Goal: Transaction & Acquisition: Purchase product/service

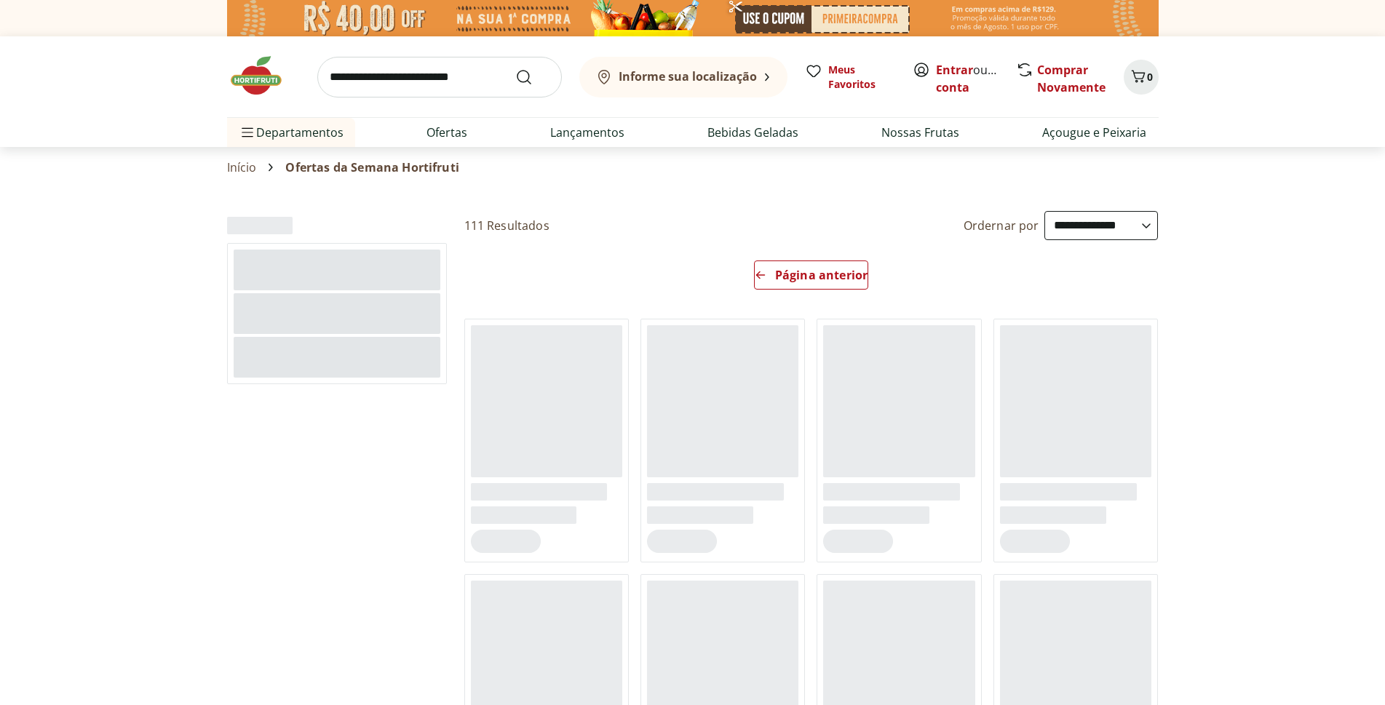
select select "**********"
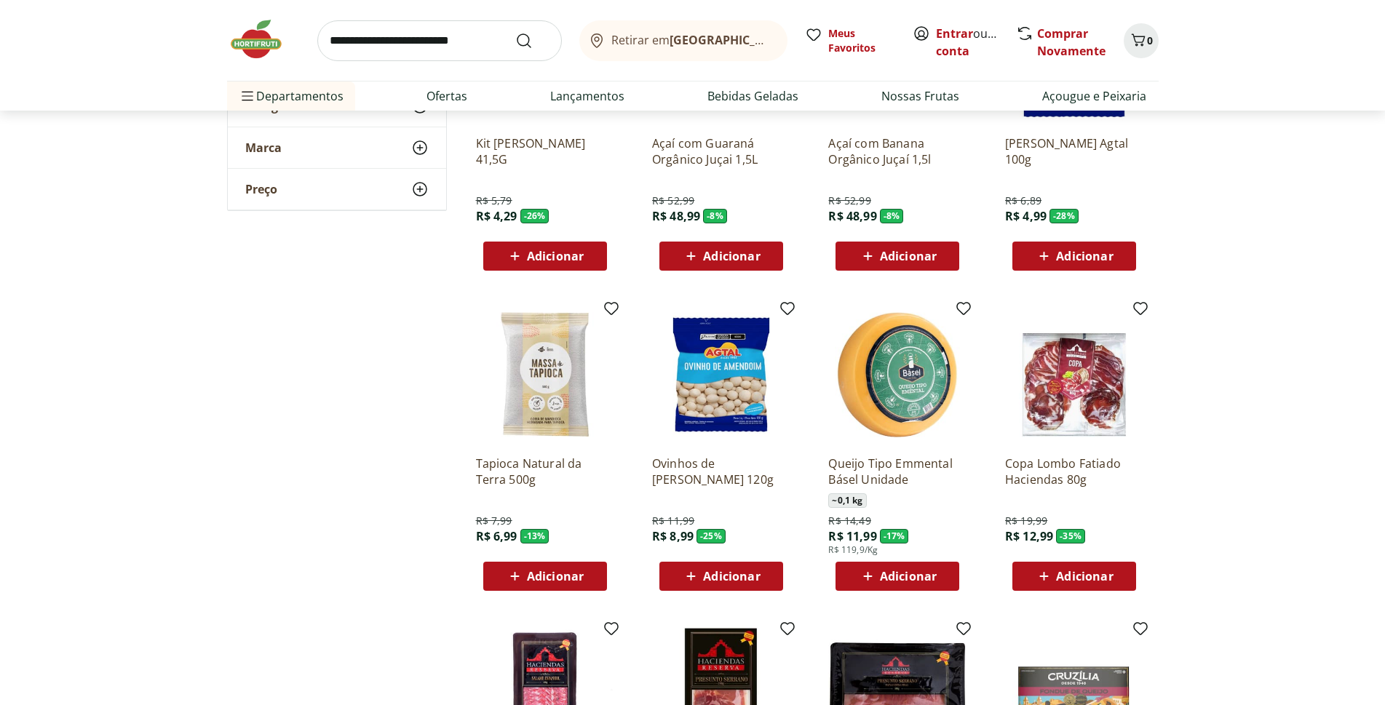
scroll to position [364, 0]
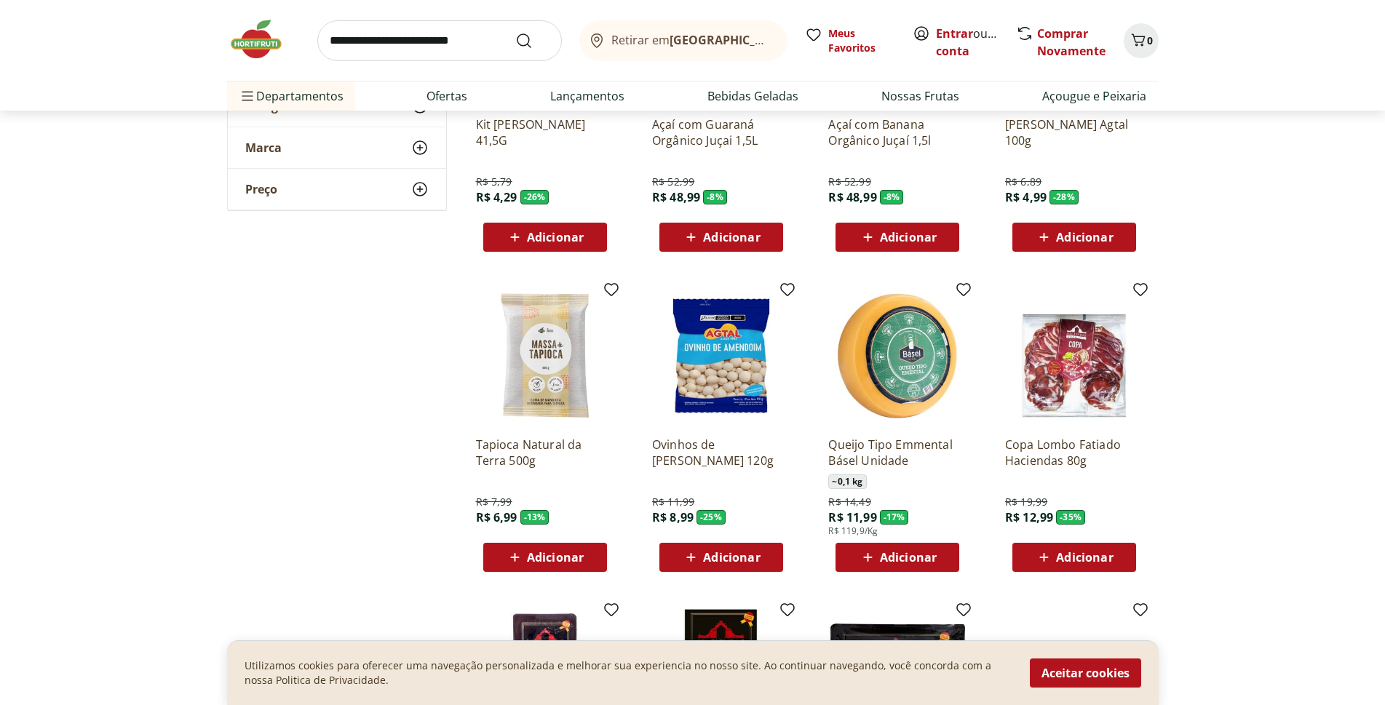
click at [1070, 549] on span "Adicionar" at bounding box center [1074, 557] width 78 height 17
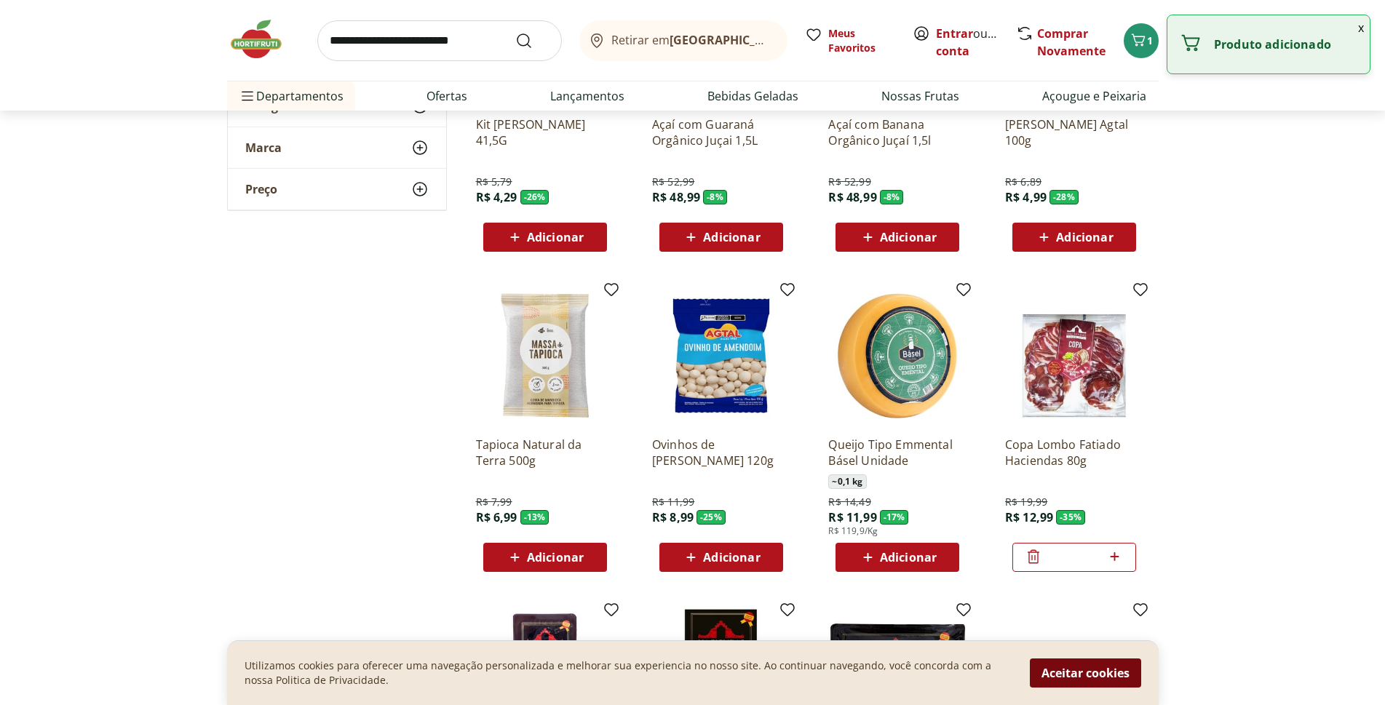
click at [1076, 666] on button "Aceitar cookies" at bounding box center [1085, 673] width 111 height 29
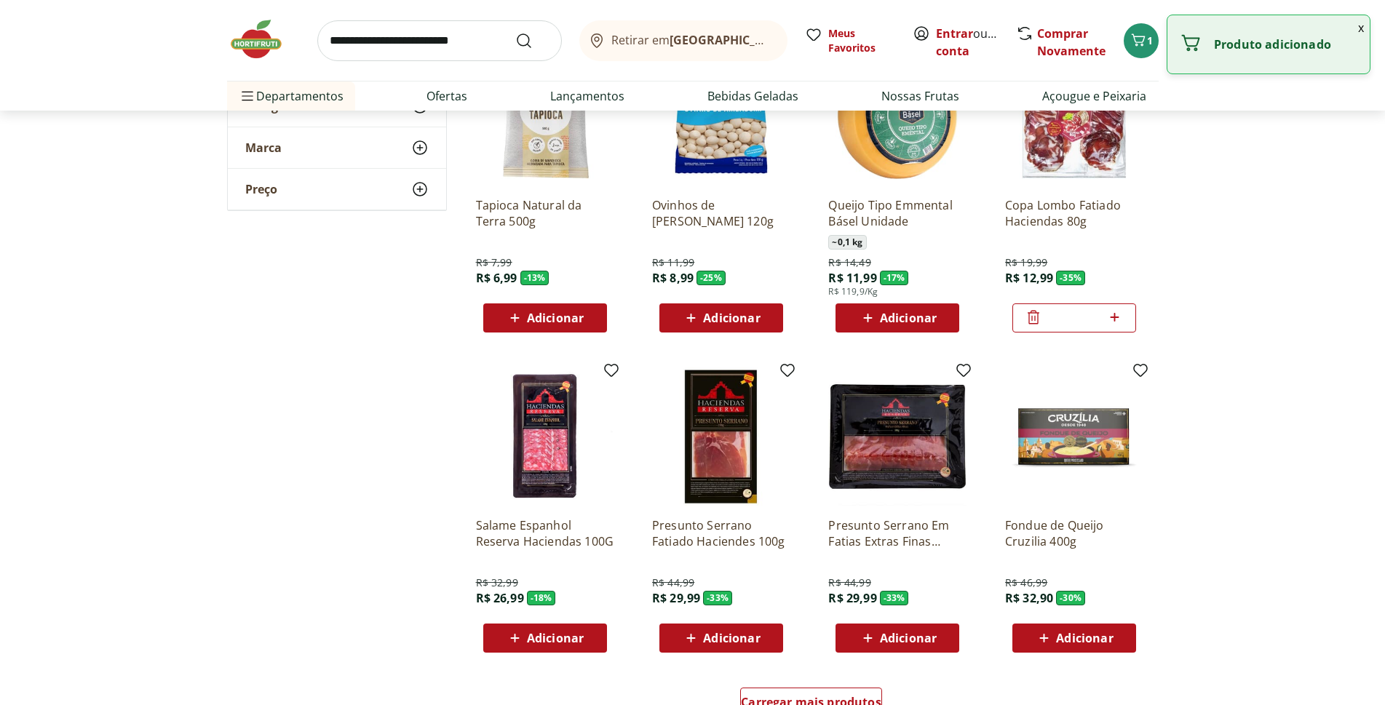
scroll to position [655, 0]
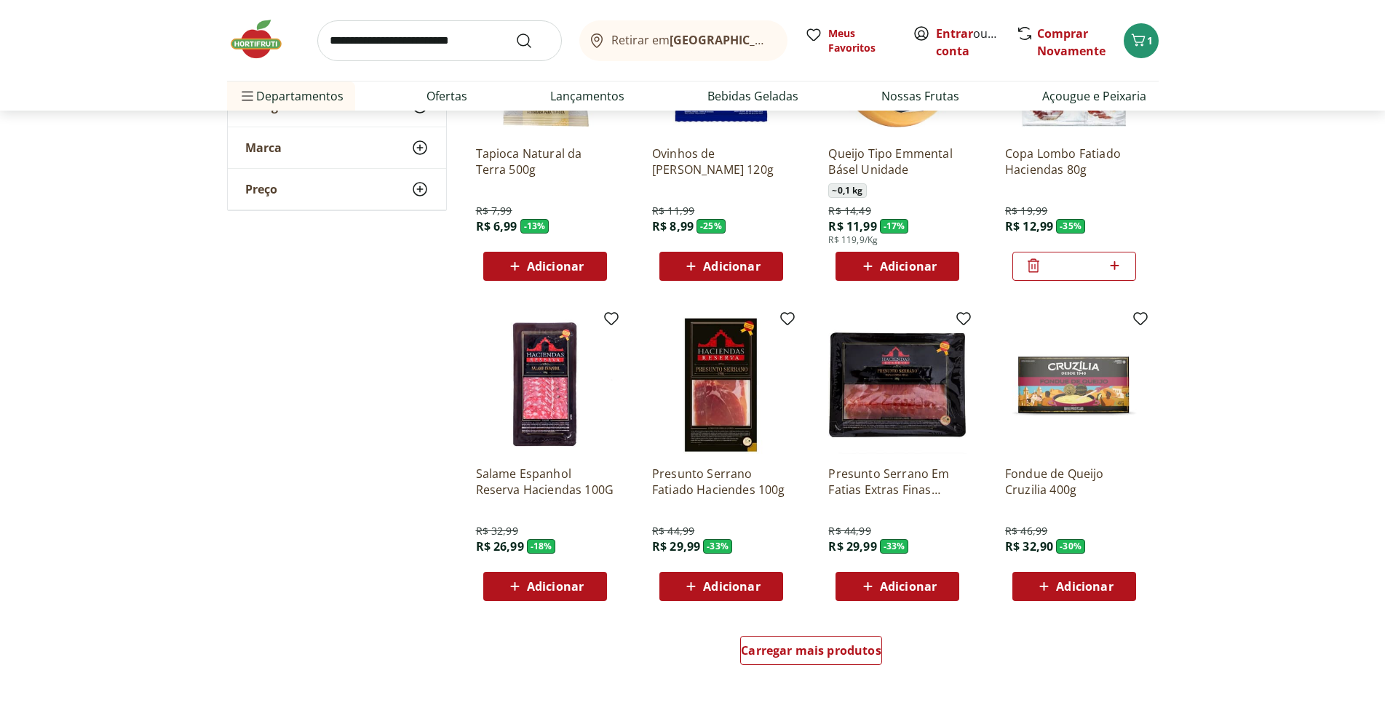
click at [888, 585] on span "Adicionar" at bounding box center [908, 587] width 57 height 12
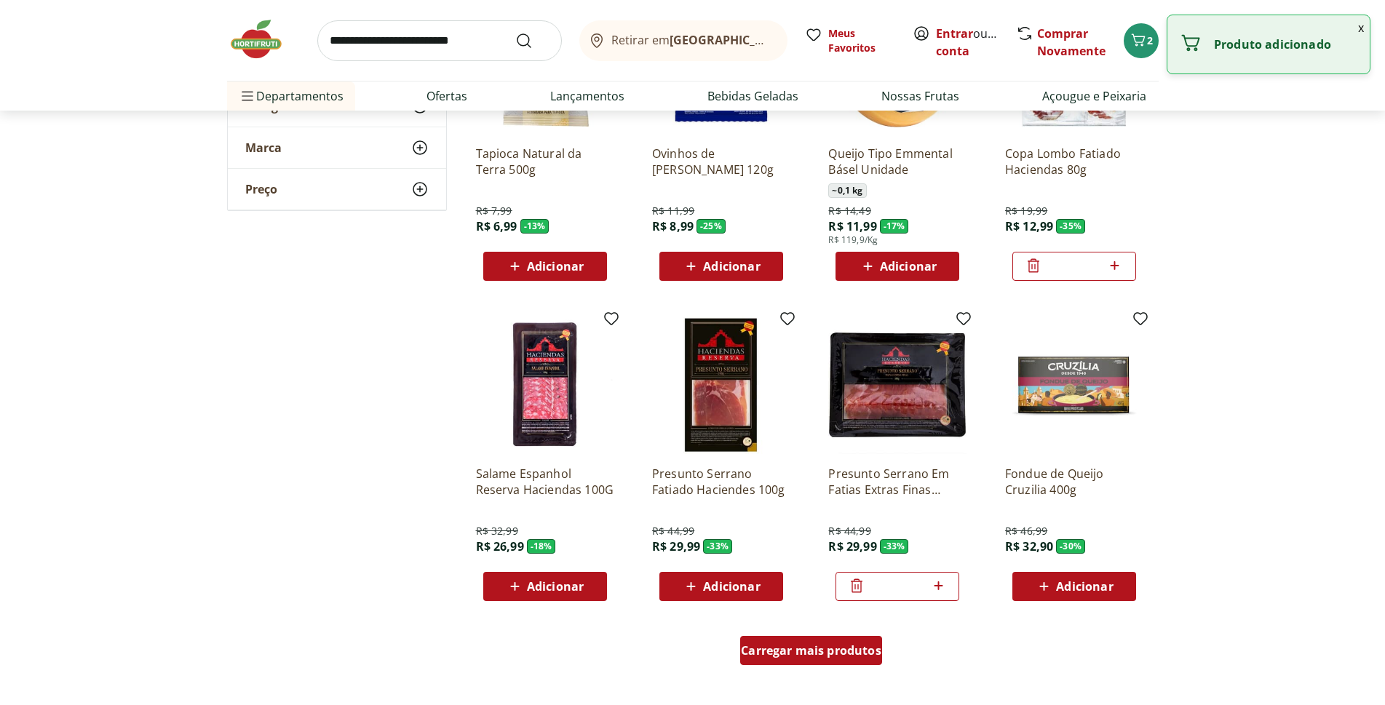
click at [823, 645] on span "Carregar mais produtos" at bounding box center [811, 651] width 140 height 12
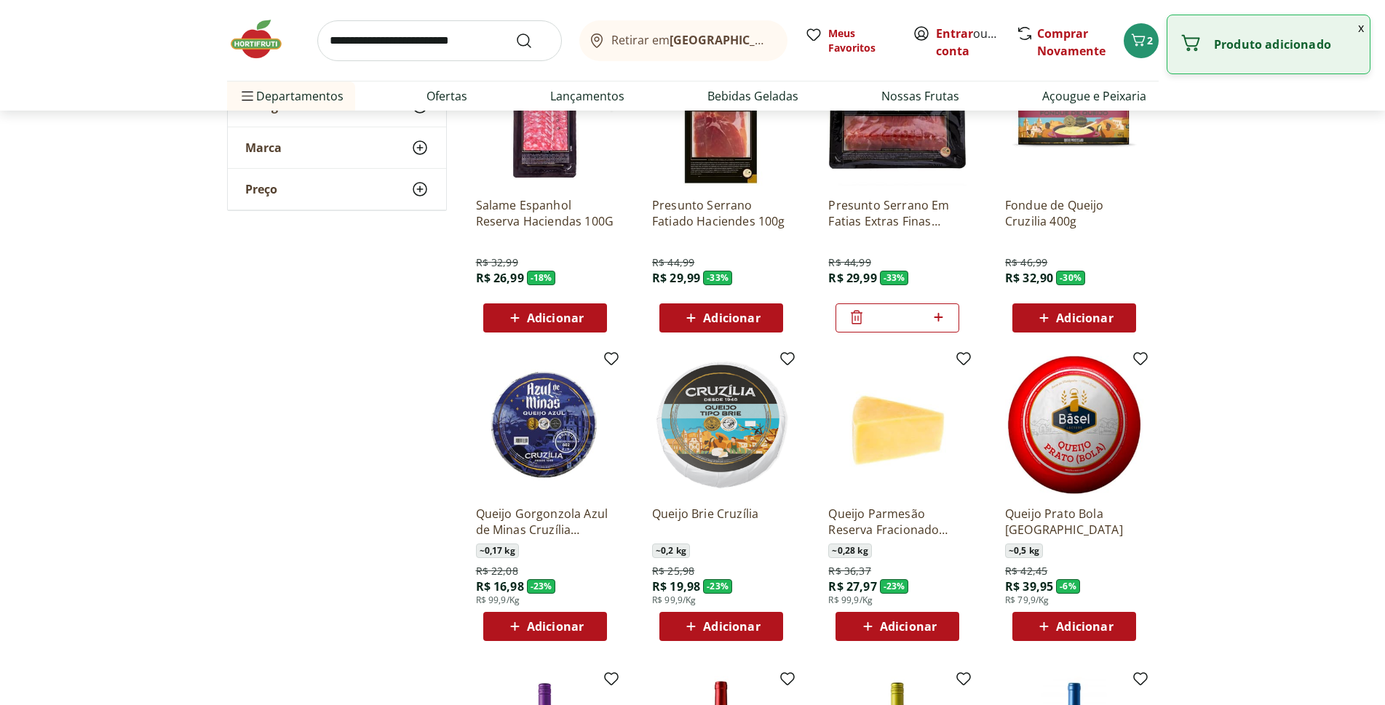
scroll to position [946, 0]
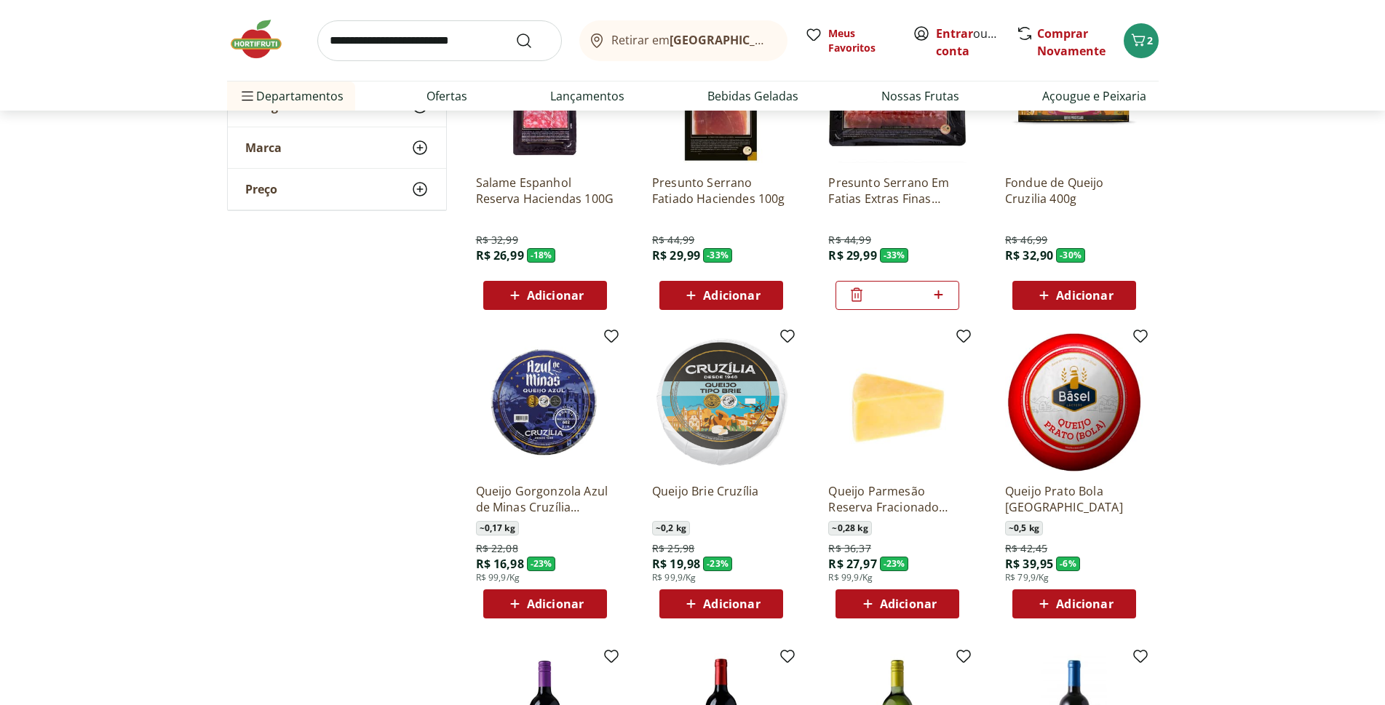
click at [539, 603] on span "Adicionar" at bounding box center [555, 604] width 57 height 12
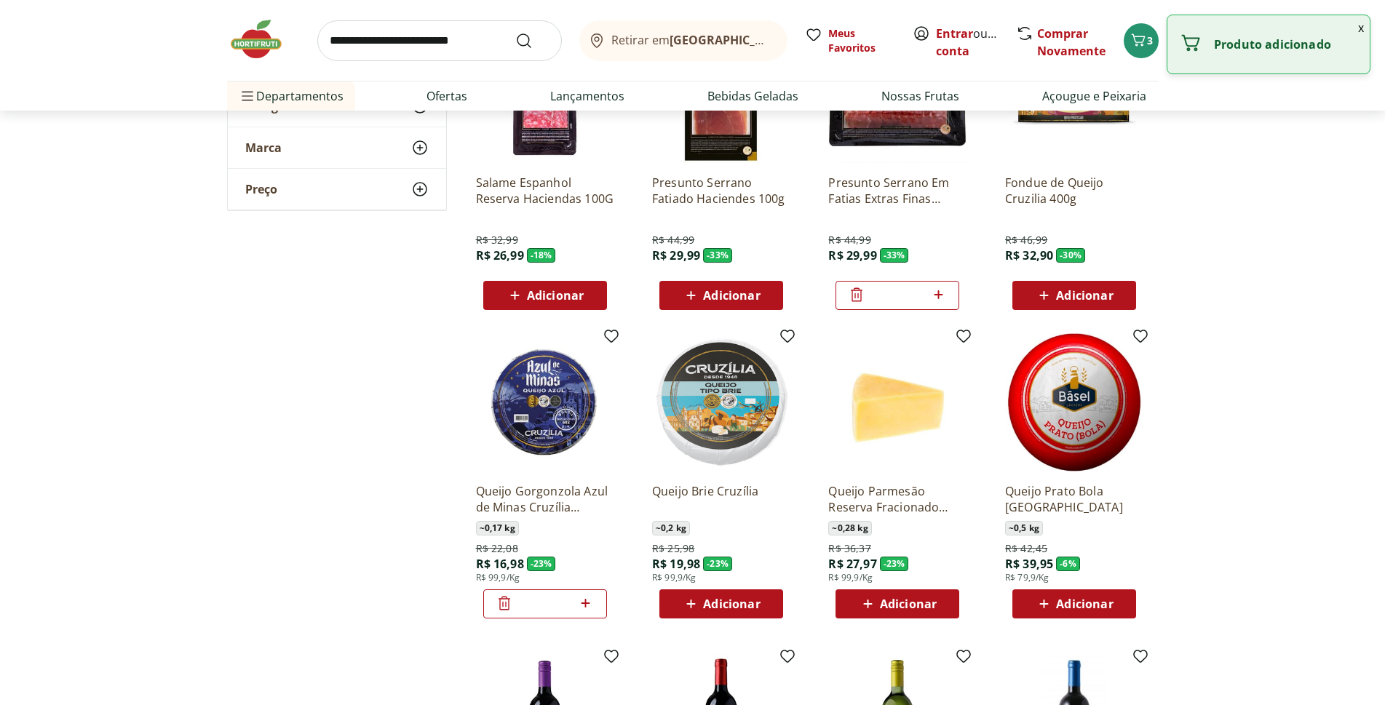
click at [1045, 603] on icon at bounding box center [1044, 603] width 18 height 17
click at [889, 603] on span "Adicionar" at bounding box center [908, 604] width 57 height 12
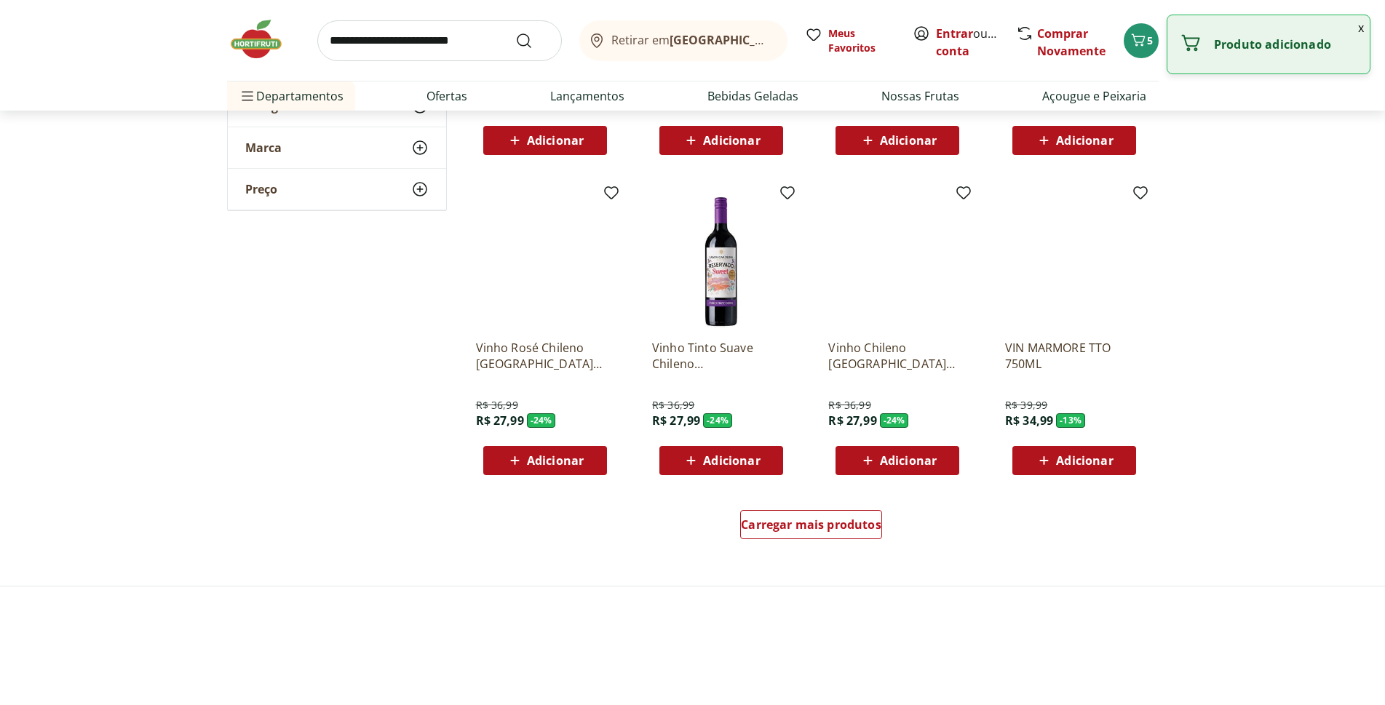
scroll to position [1747, 0]
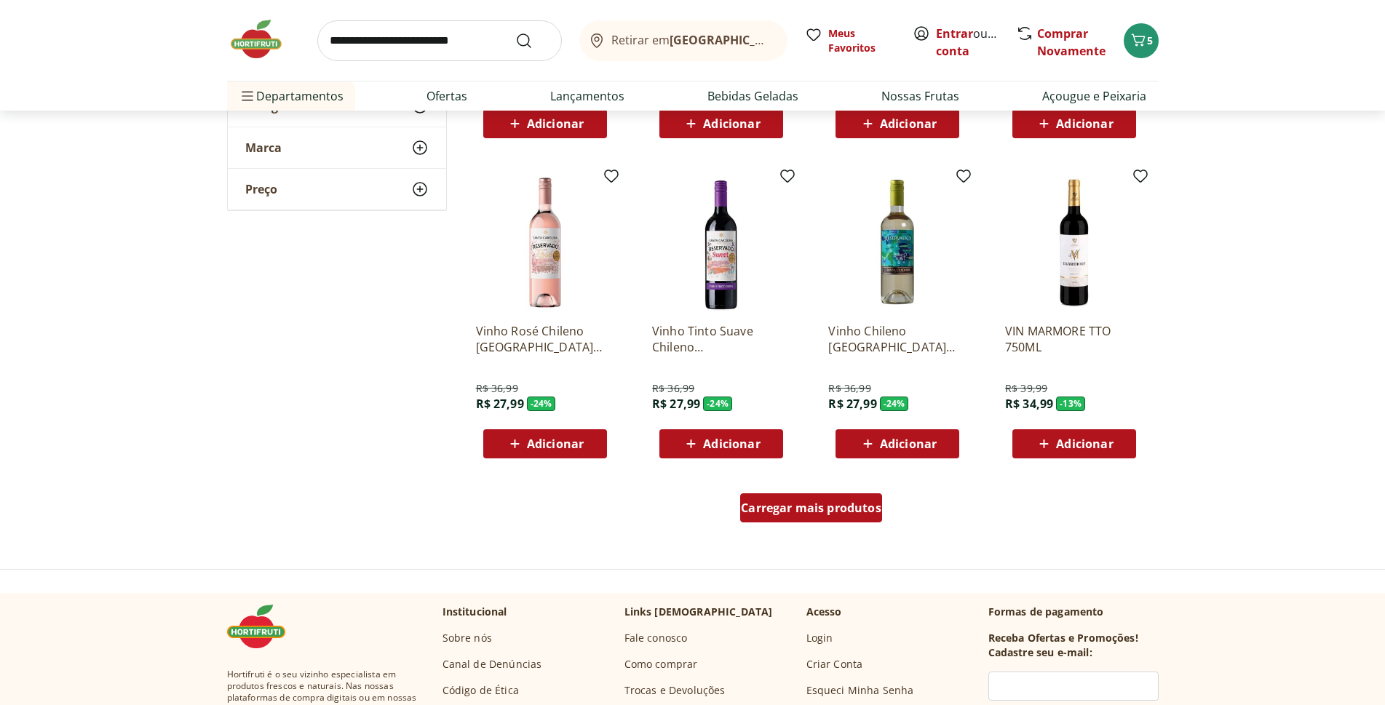
click at [780, 511] on span "Carregar mais produtos" at bounding box center [811, 508] width 140 height 12
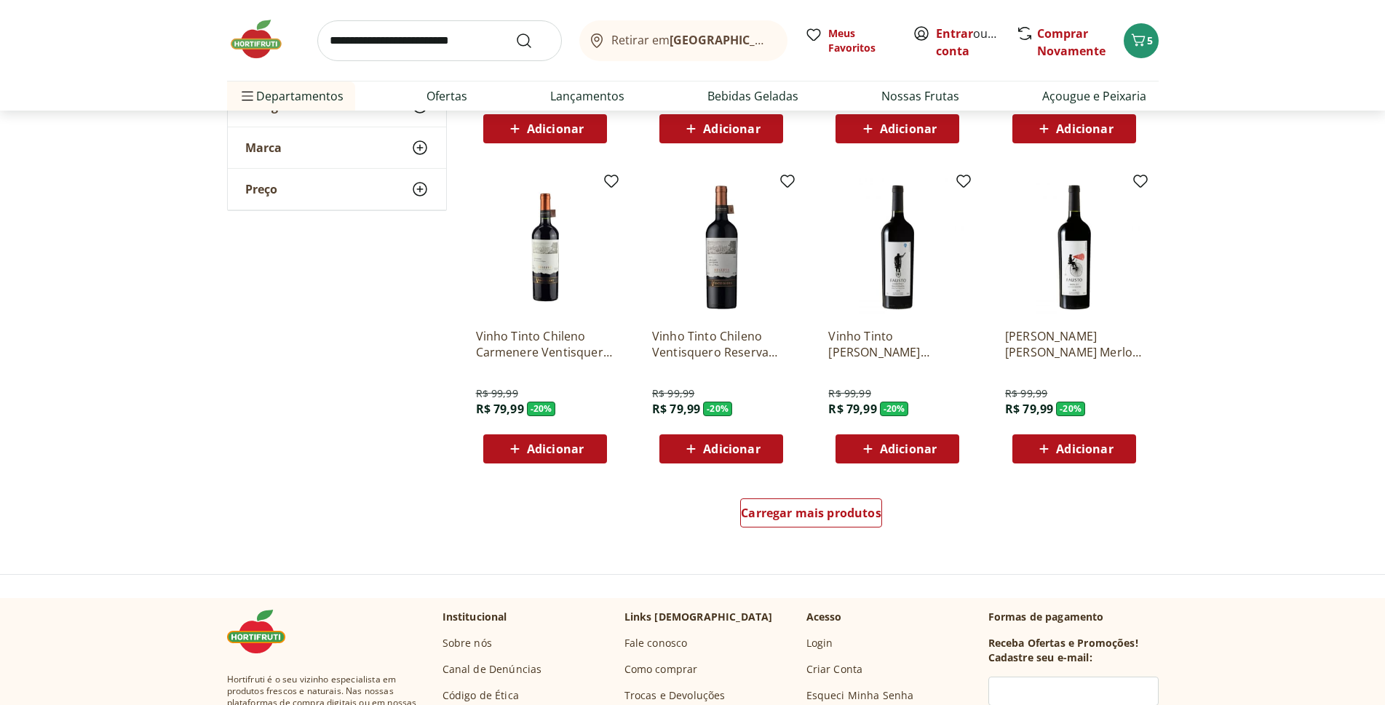
scroll to position [2693, 0]
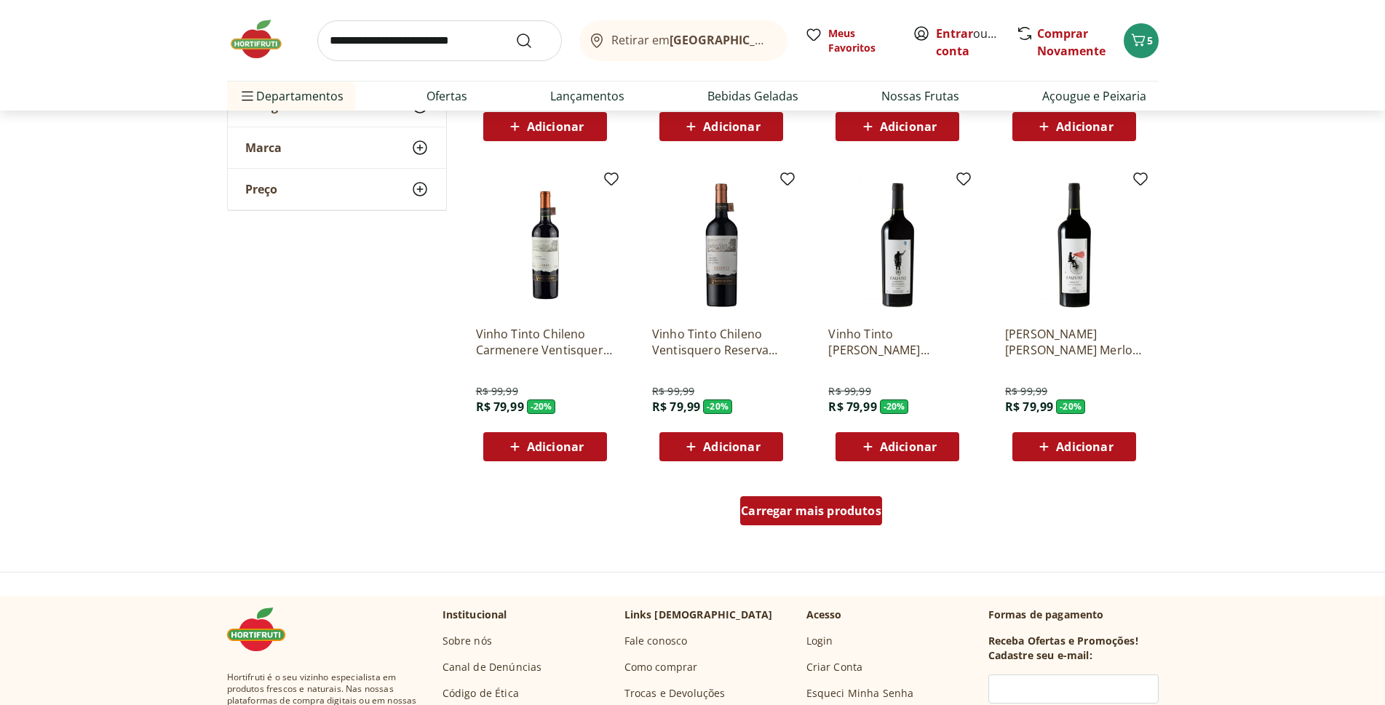
click at [834, 512] on span "Carregar mais produtos" at bounding box center [811, 511] width 140 height 12
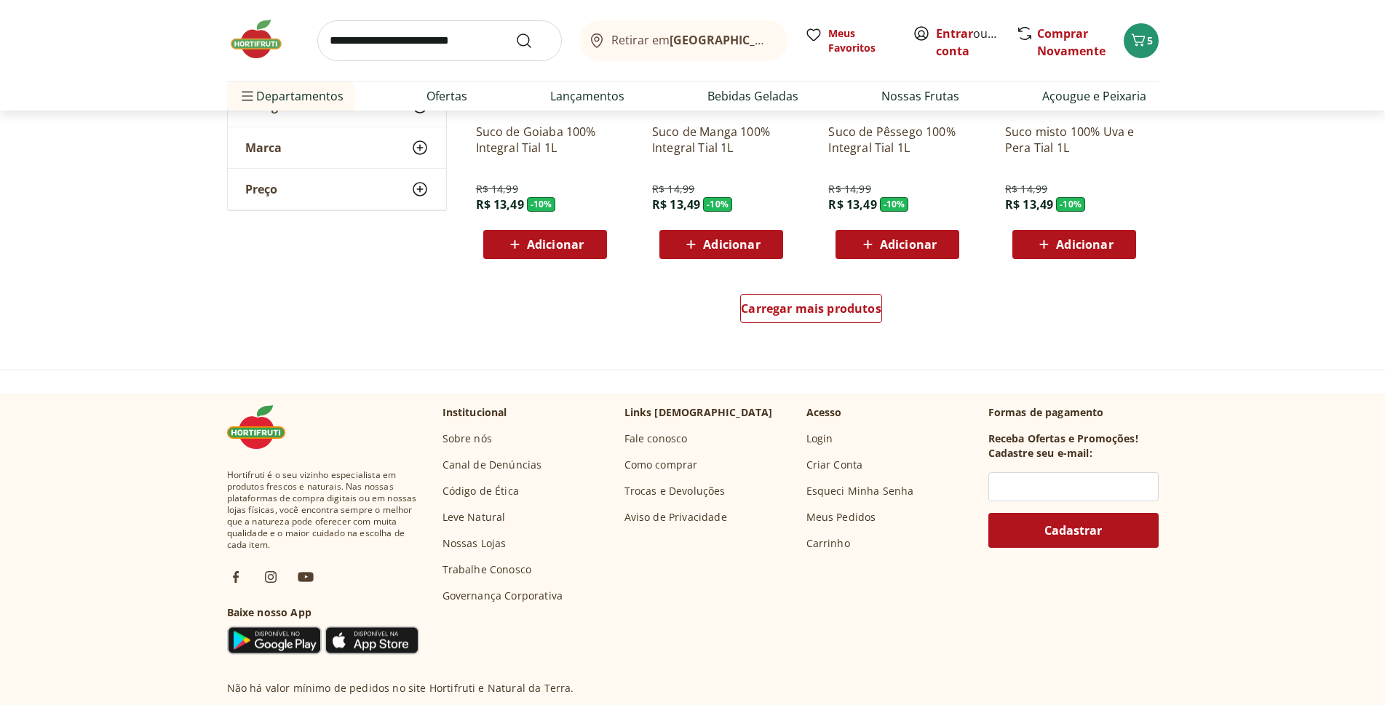
scroll to position [3857, 0]
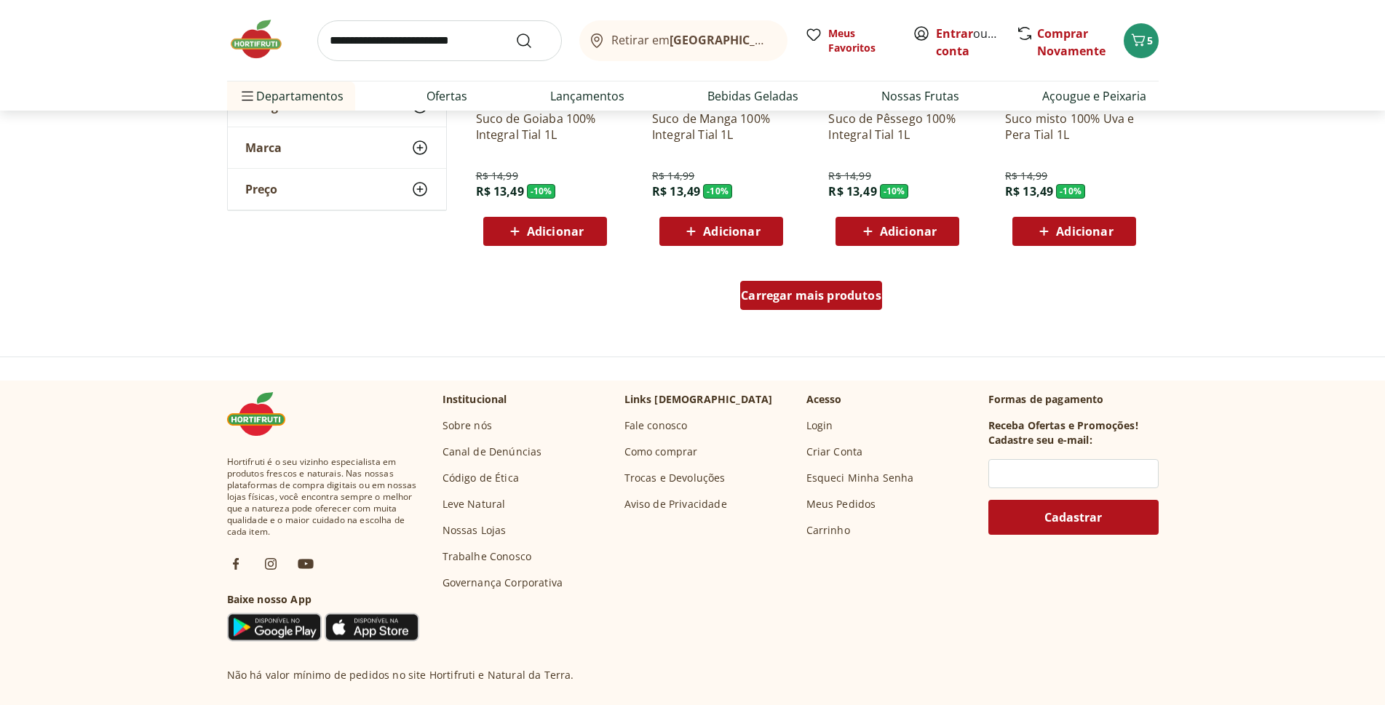
click at [798, 300] on span "Carregar mais produtos" at bounding box center [811, 296] width 140 height 12
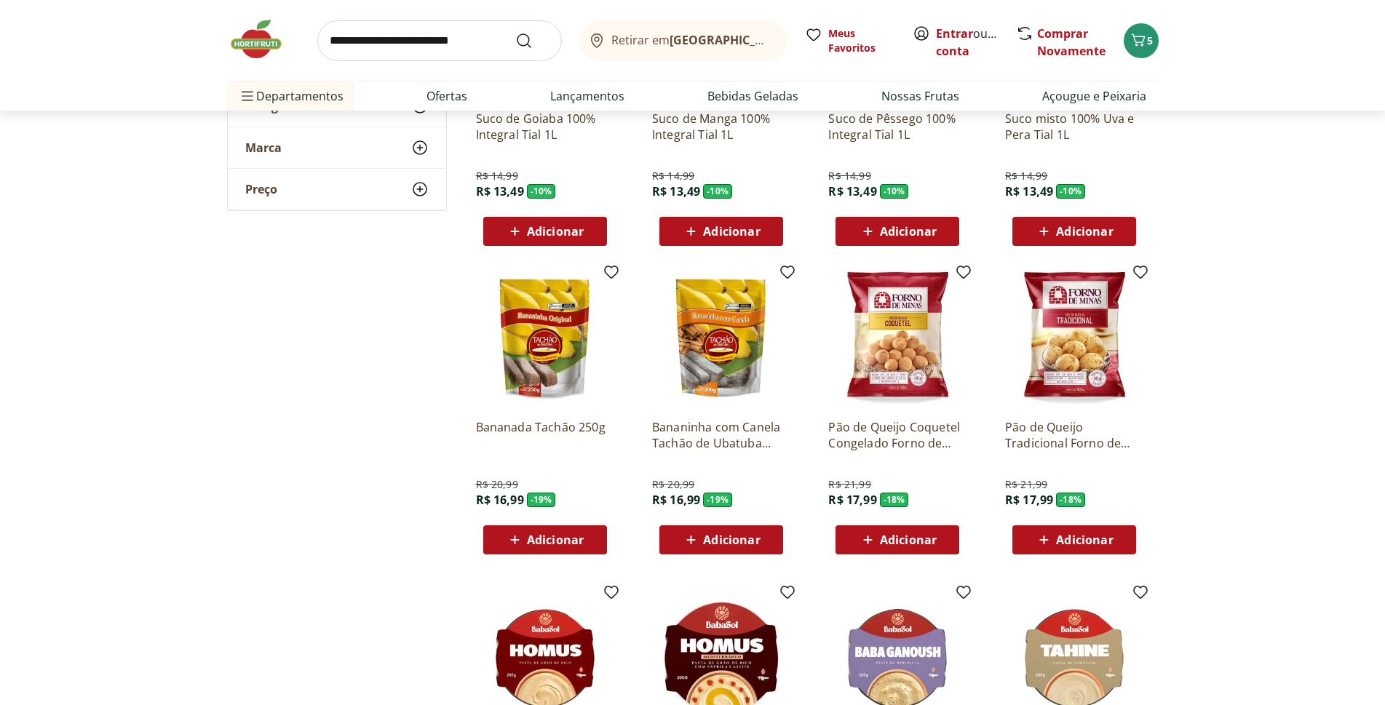
click at [750, 543] on span "Adicionar" at bounding box center [731, 540] width 57 height 12
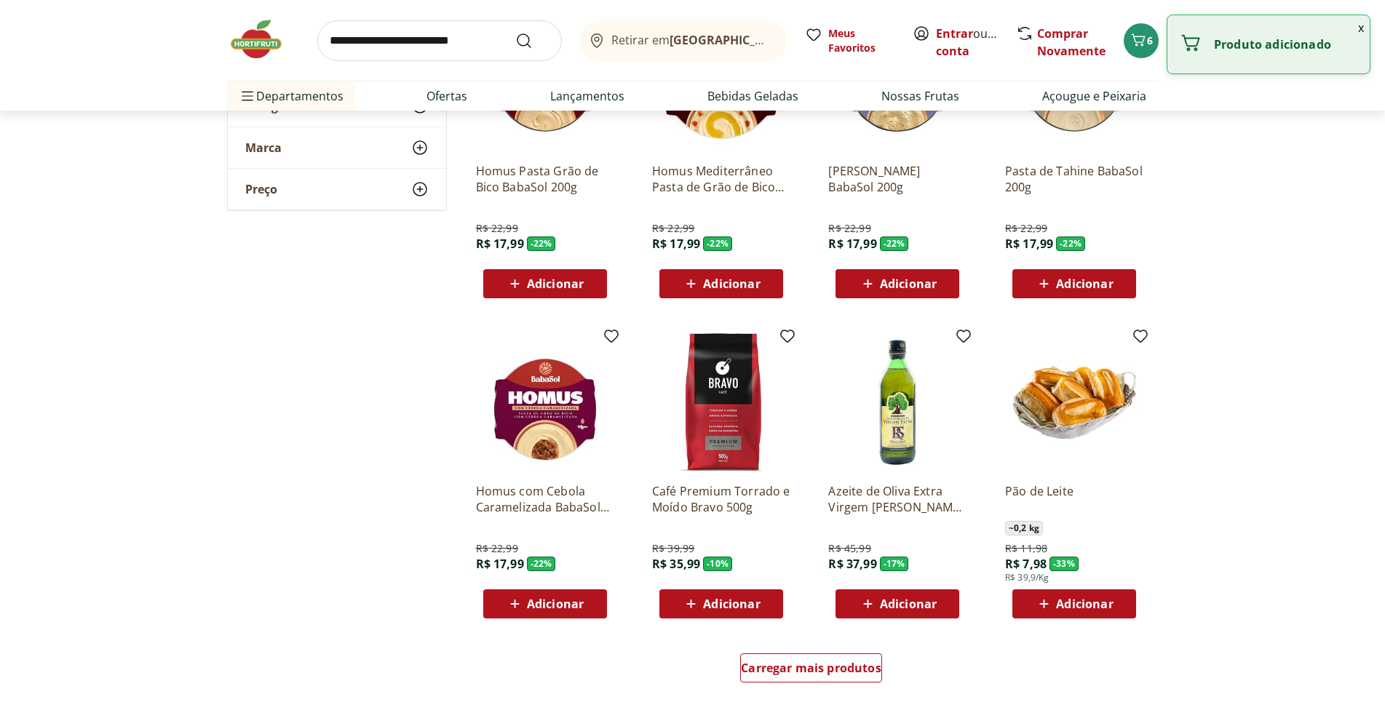
scroll to position [4440, 0]
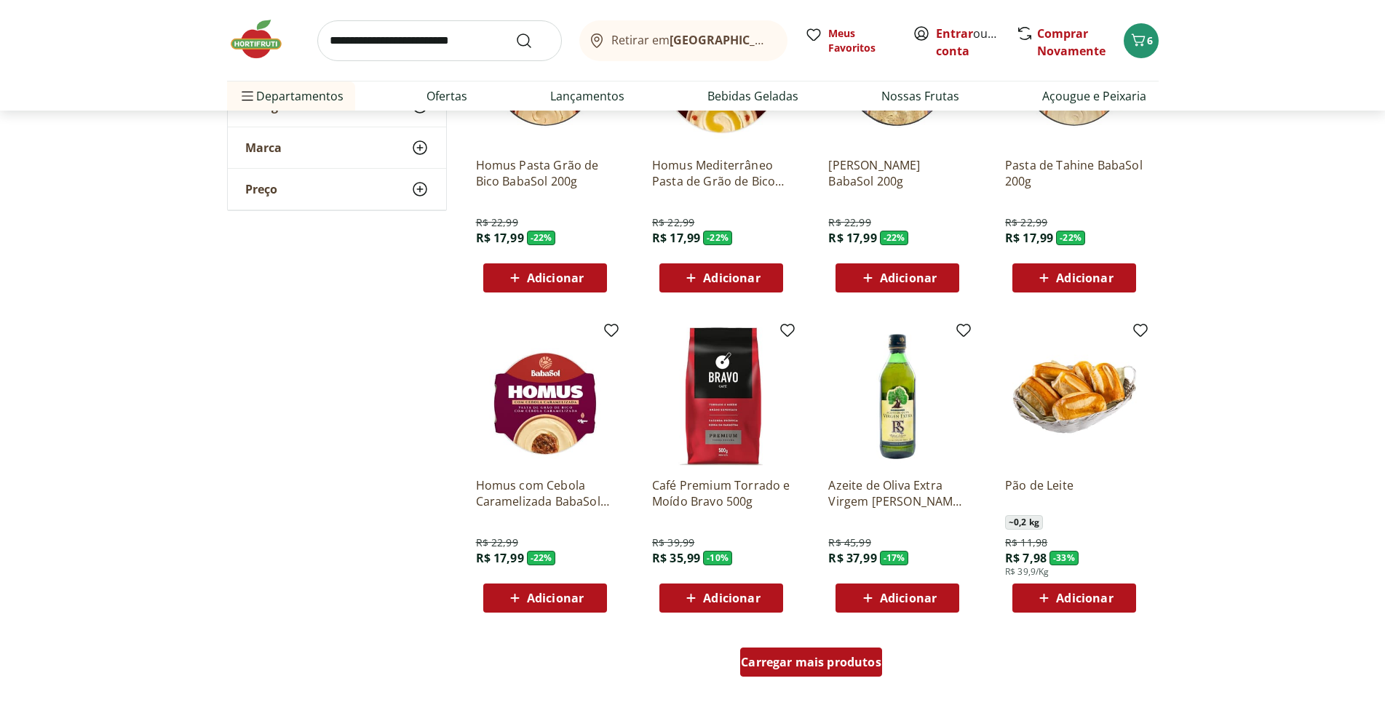
click at [823, 656] on span "Carregar mais produtos" at bounding box center [811, 662] width 140 height 12
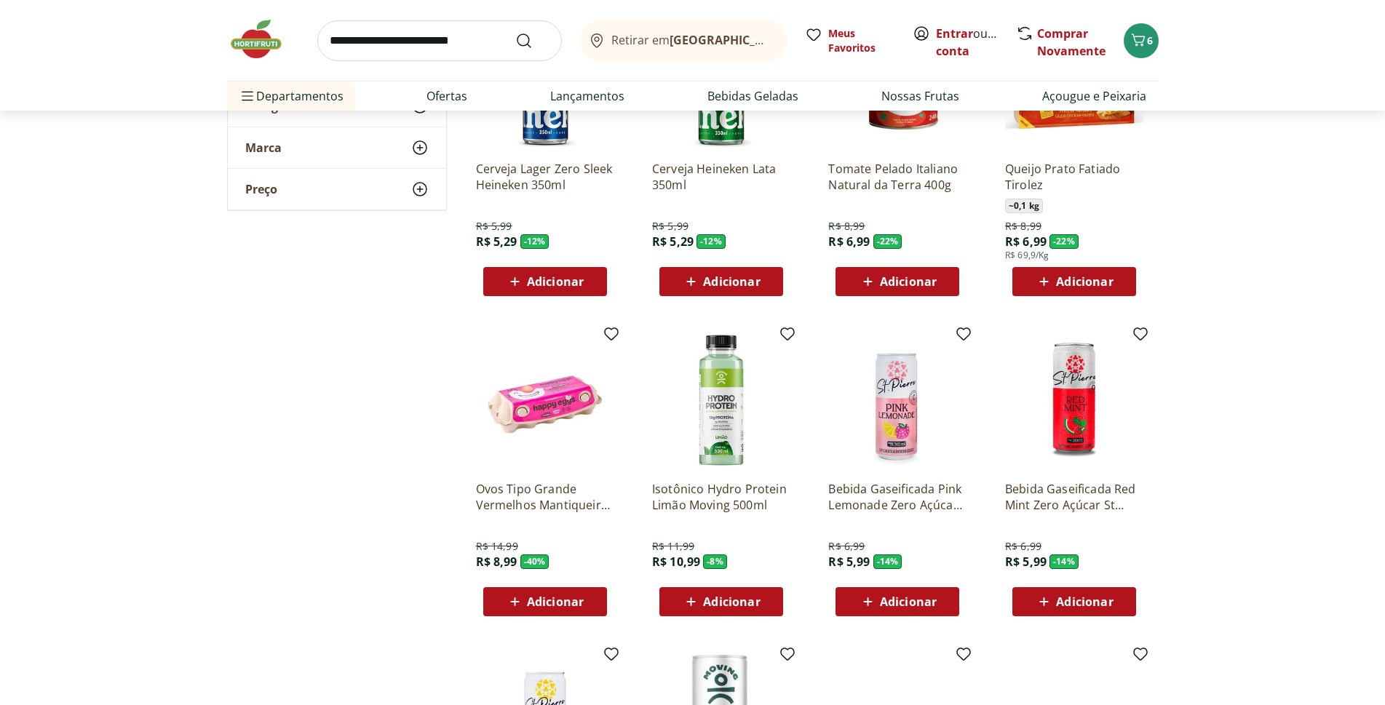
scroll to position [5095, 0]
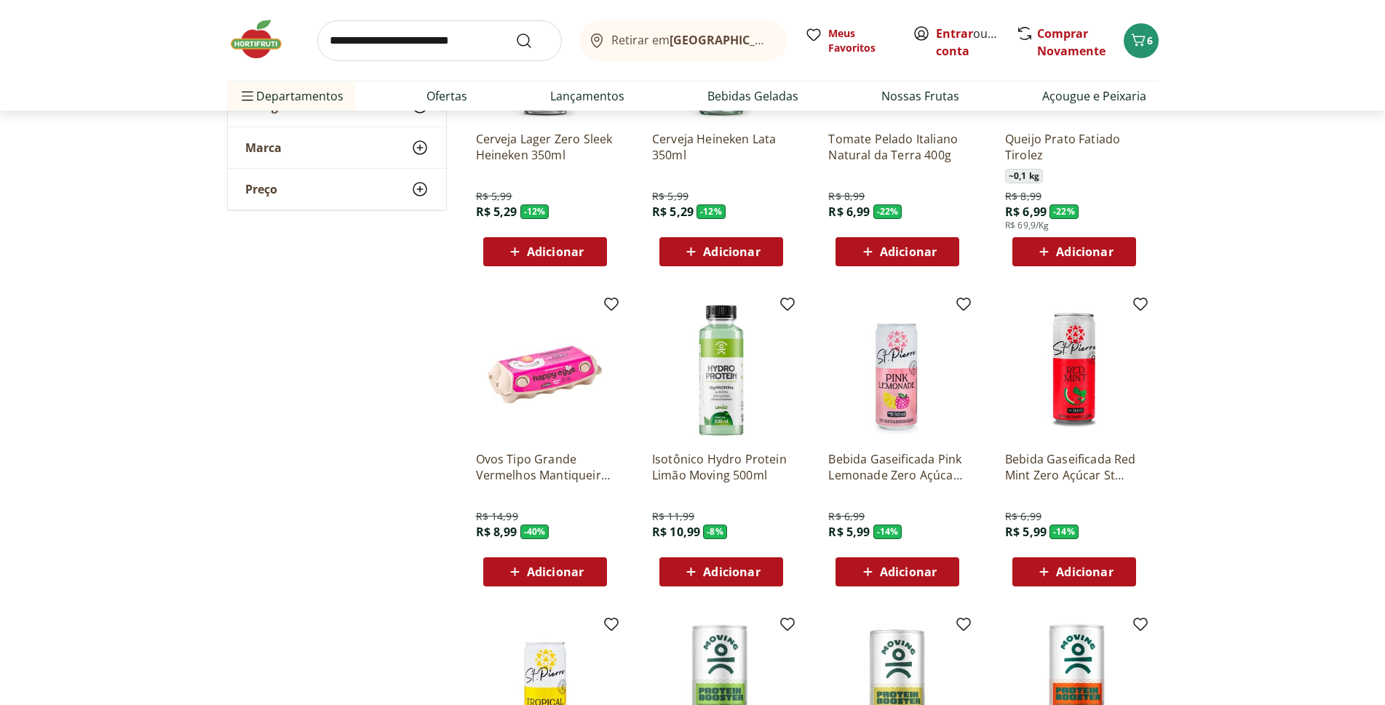
click at [559, 569] on span "Adicionar" at bounding box center [555, 572] width 57 height 12
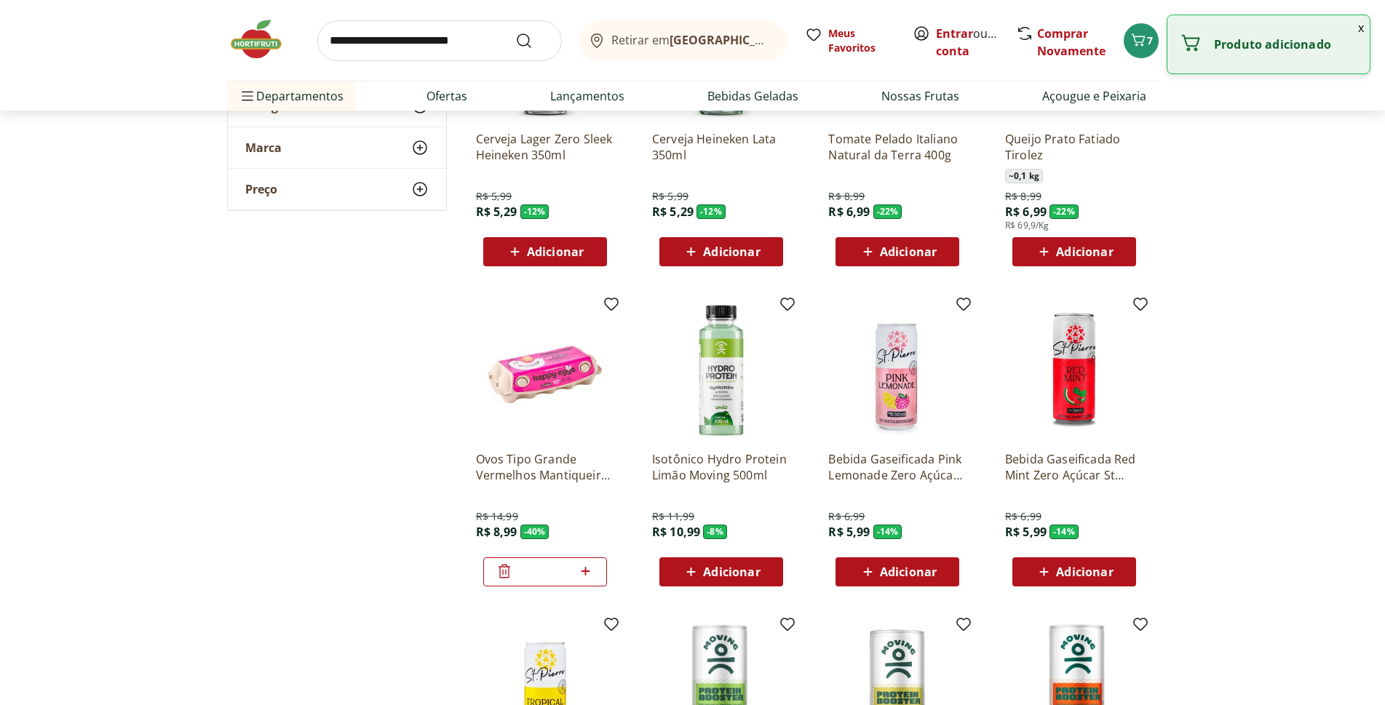
click at [596, 570] on div "*" at bounding box center [545, 572] width 124 height 29
click at [589, 567] on icon at bounding box center [585, 571] width 18 height 17
type input "*"
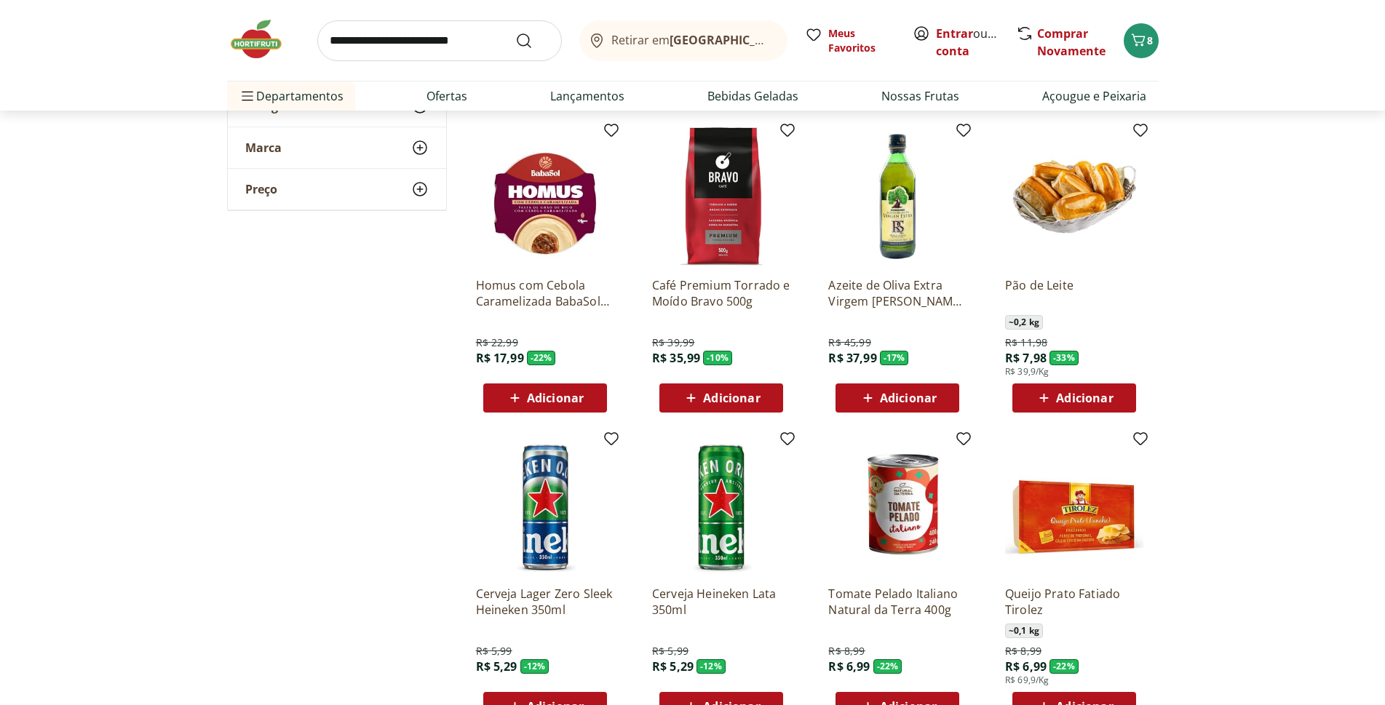
scroll to position [4440, 0]
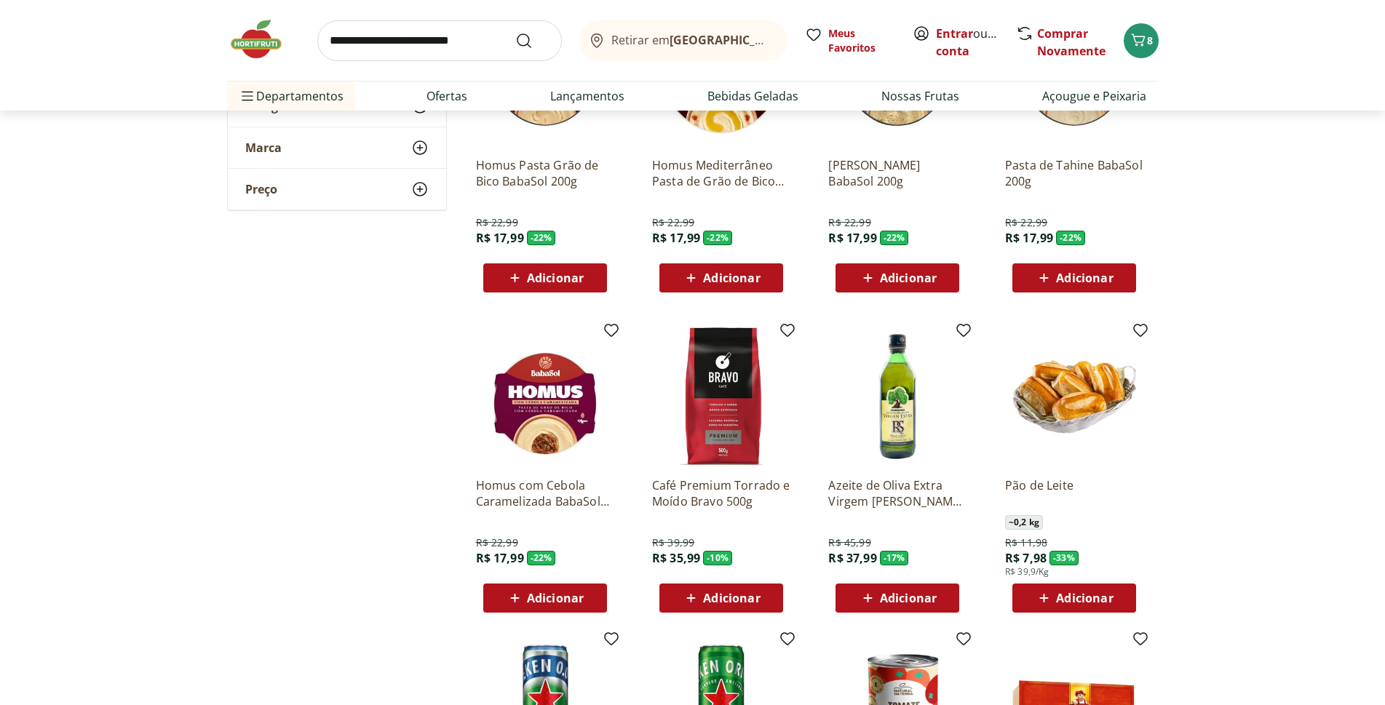
click at [918, 598] on span "Adicionar" at bounding box center [908, 598] width 57 height 12
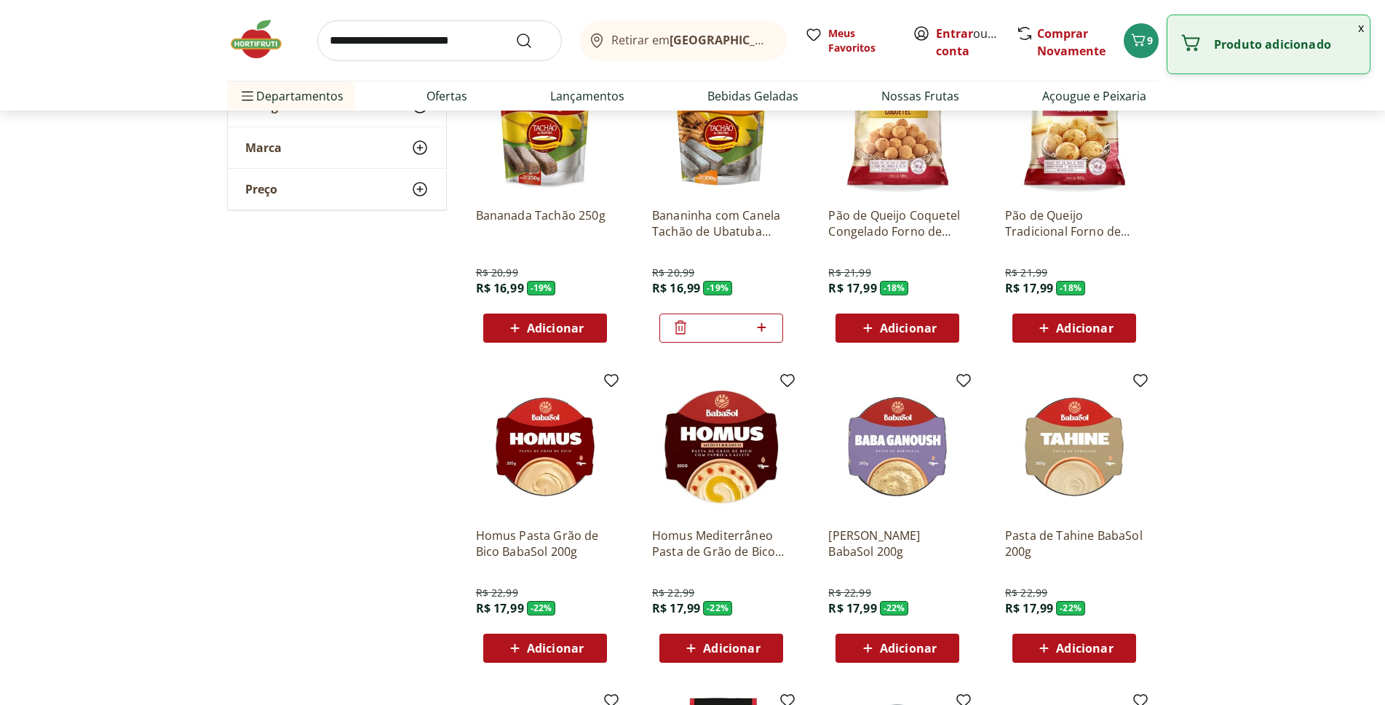
scroll to position [3930, 0]
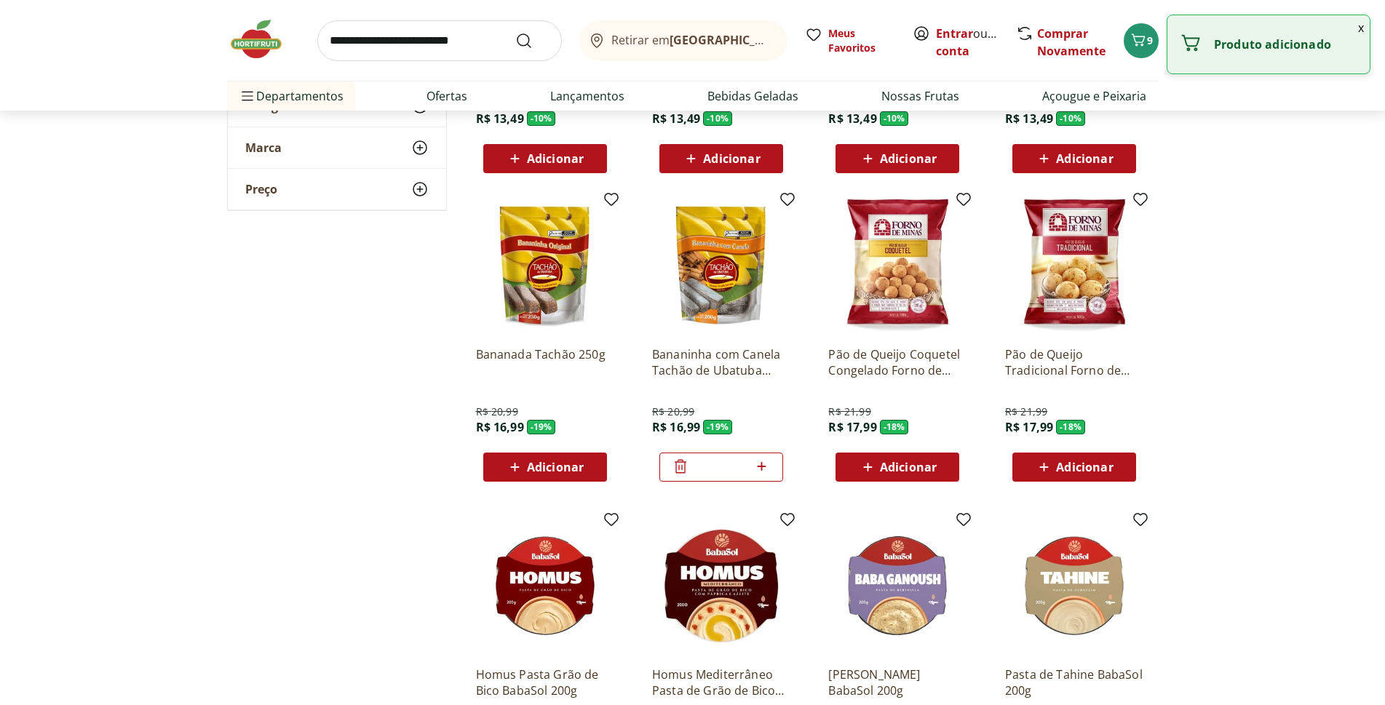
click at [769, 469] on icon at bounding box center [762, 466] width 18 height 17
type input "*"
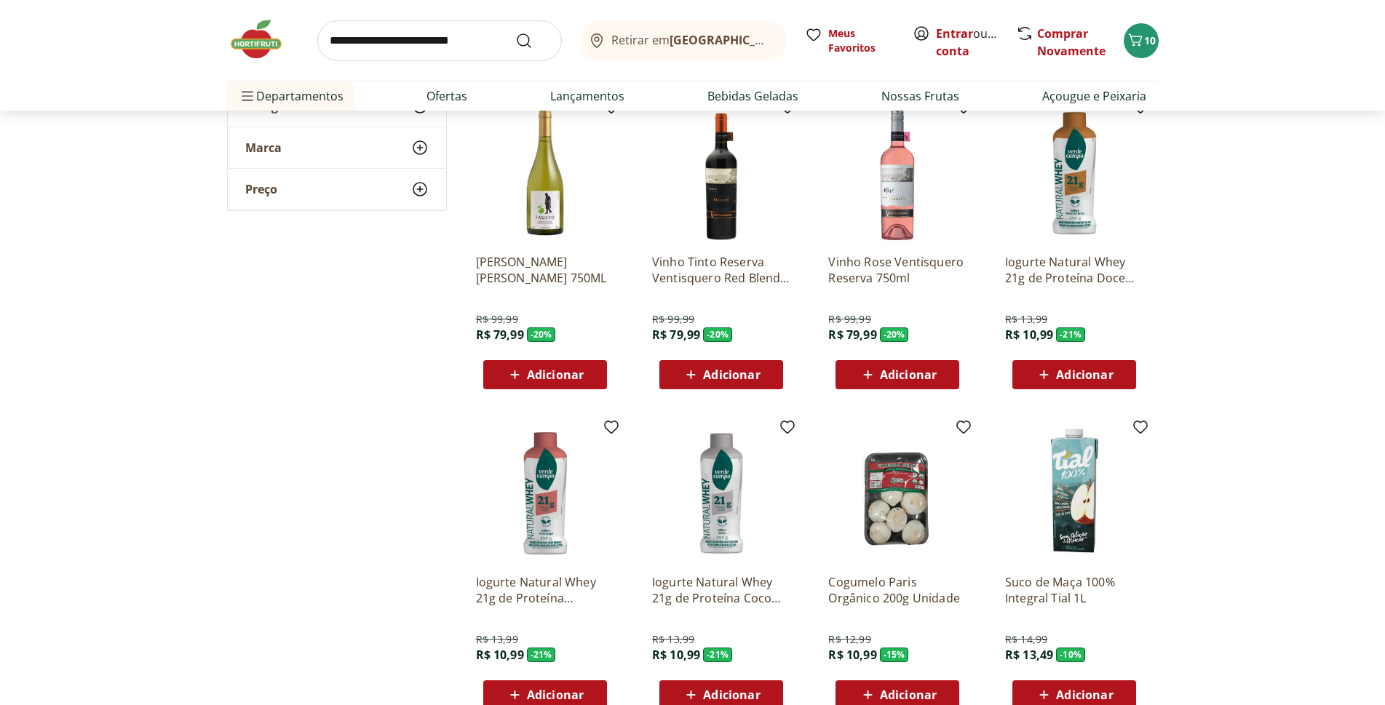
scroll to position [3057, 0]
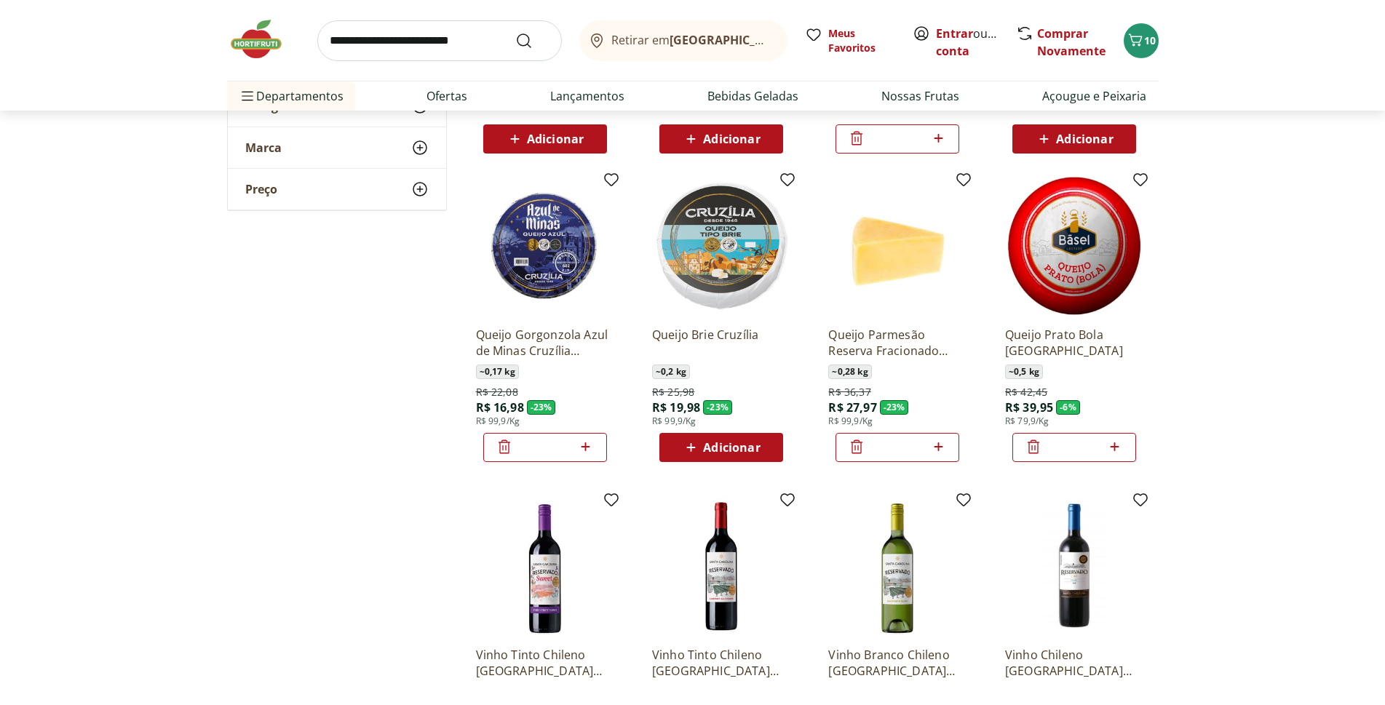
scroll to position [1164, 0]
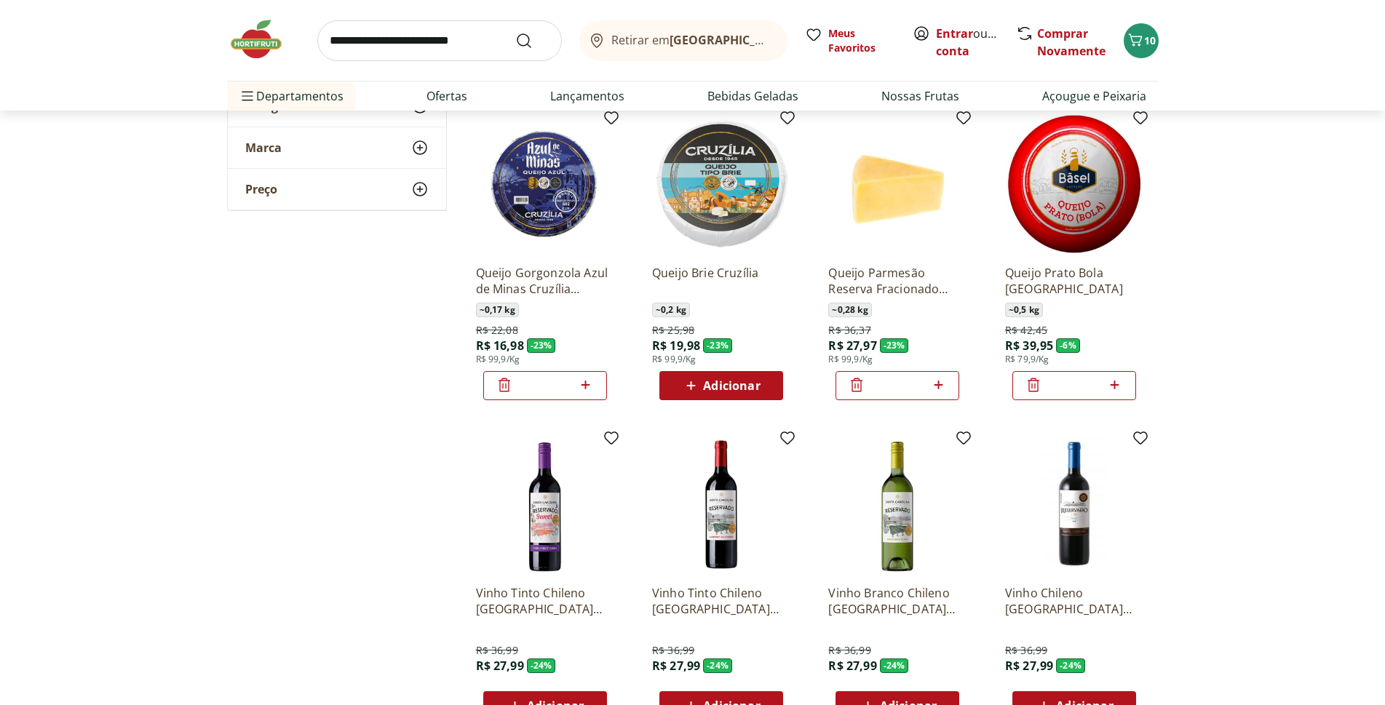
click at [1123, 381] on icon at bounding box center [1115, 384] width 18 height 17
type input "*"
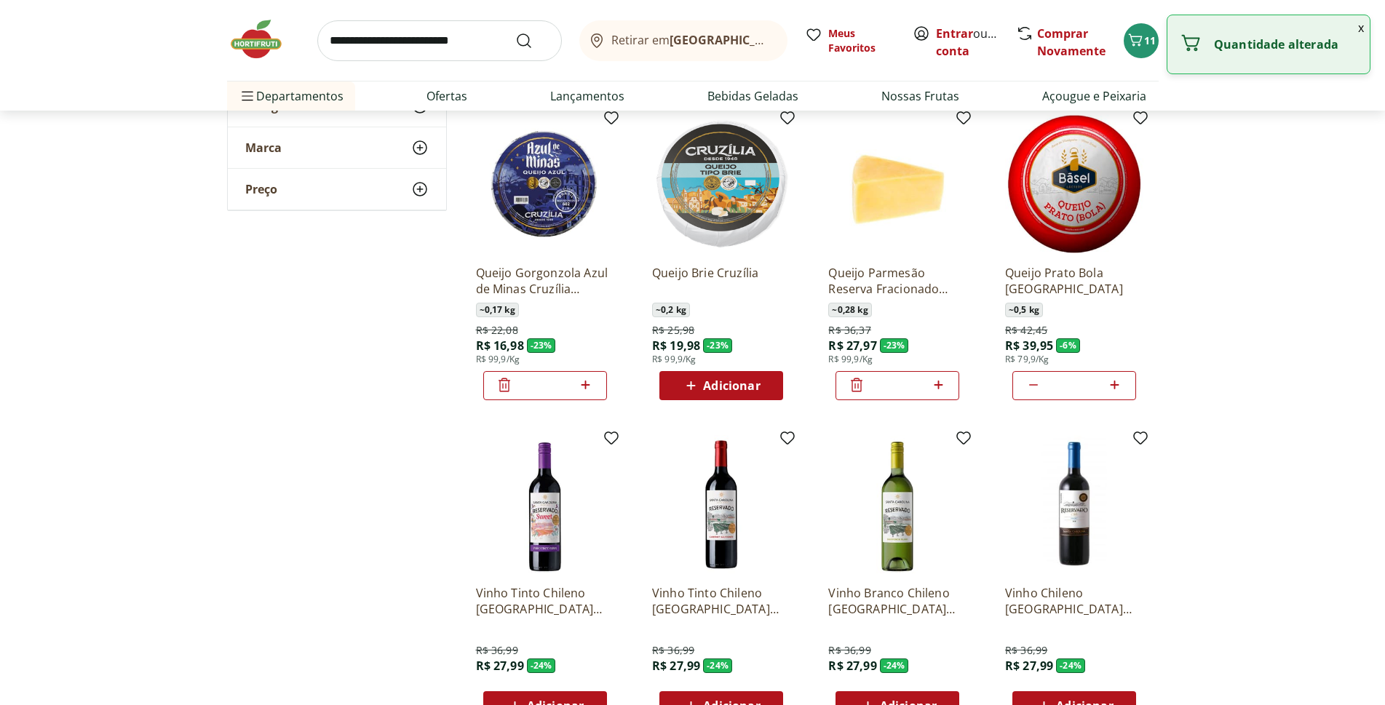
click at [587, 389] on icon at bounding box center [585, 384] width 18 height 17
type input "*"
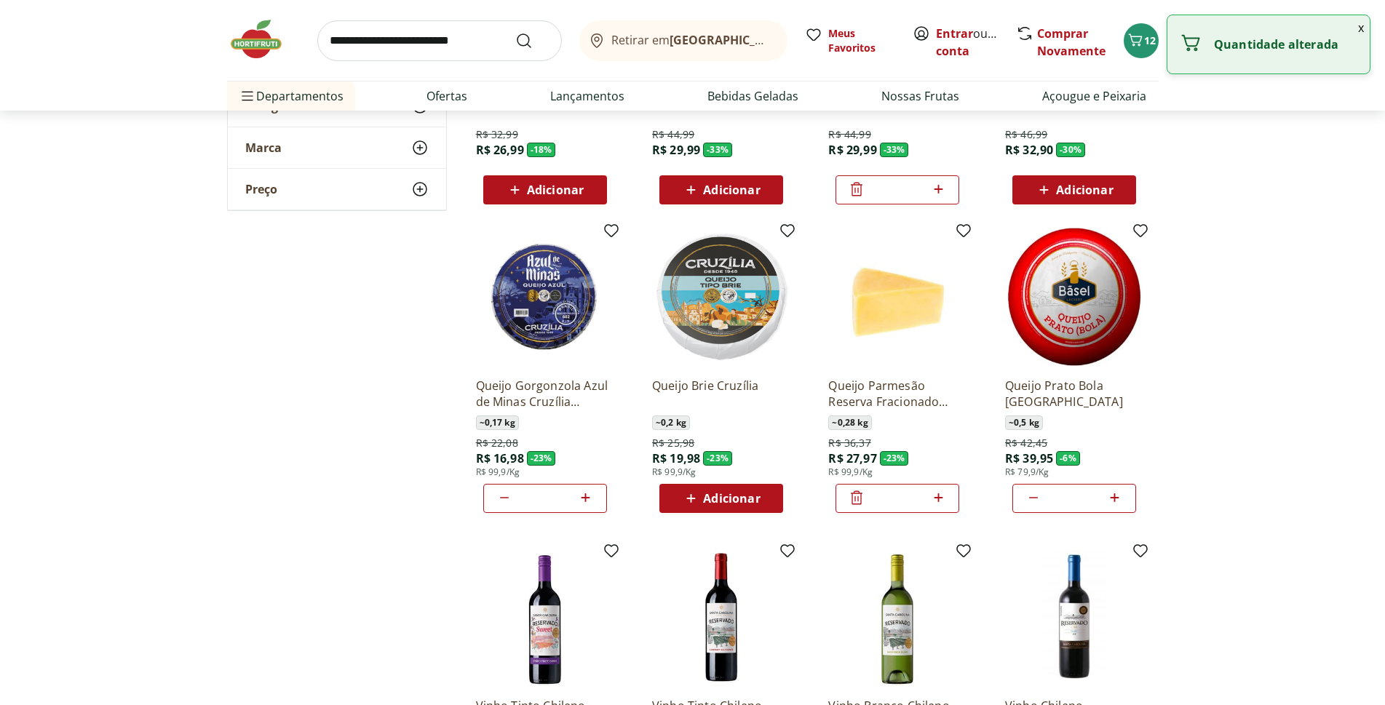
scroll to position [873, 0]
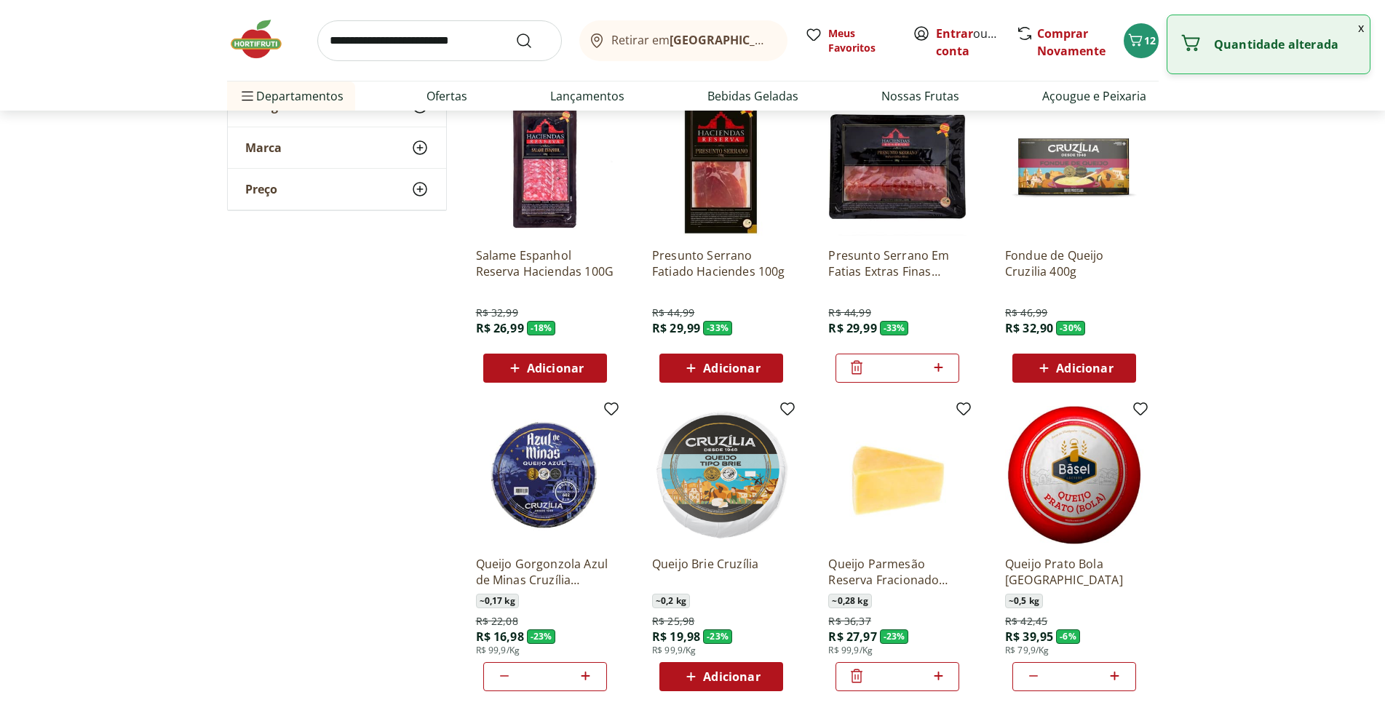
click at [949, 362] on div "*" at bounding box center [898, 368] width 124 height 29
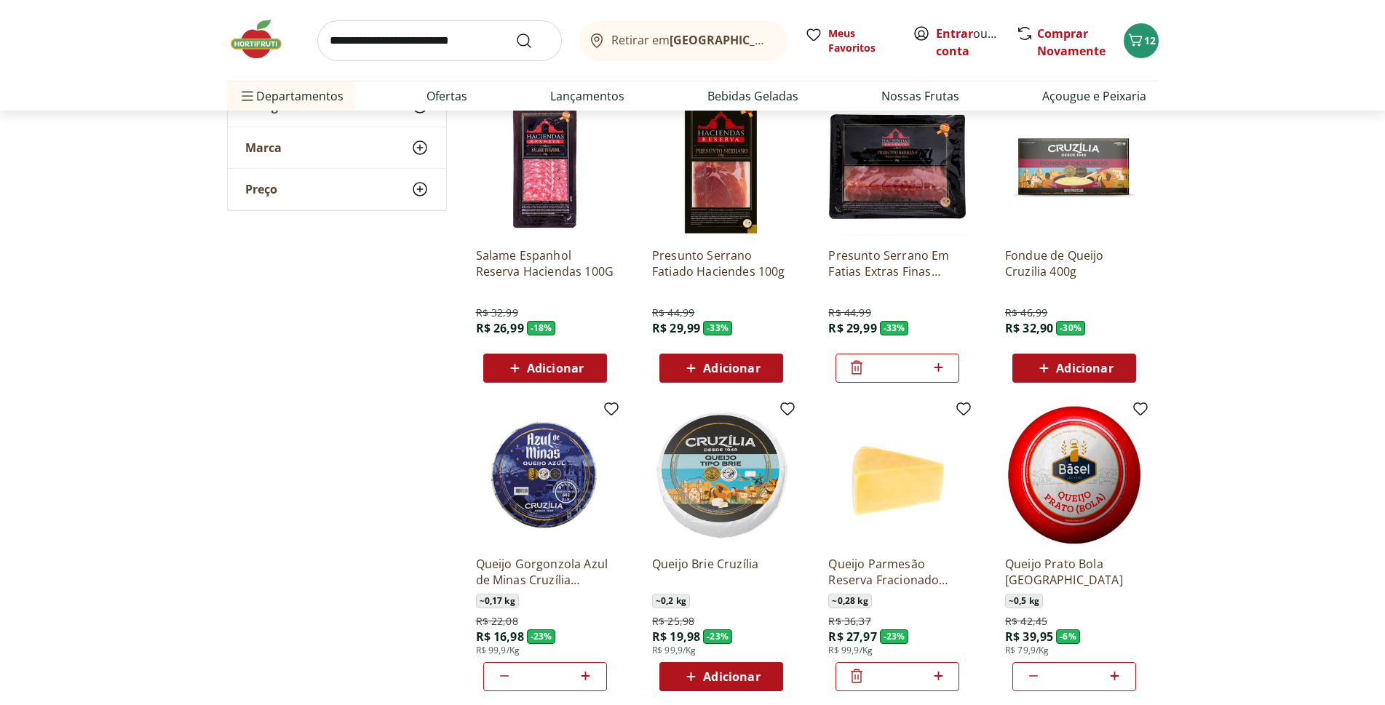
click at [945, 362] on icon at bounding box center [938, 367] width 18 height 17
type input "*"
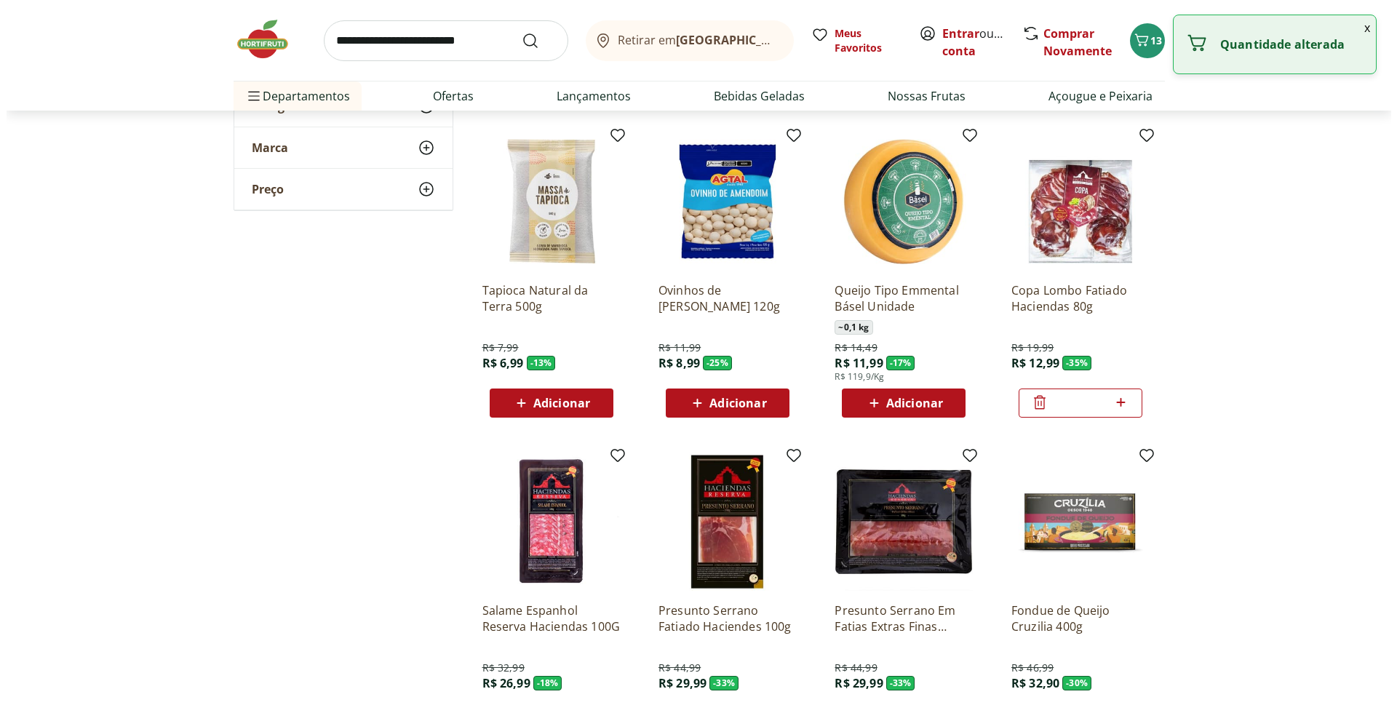
scroll to position [509, 0]
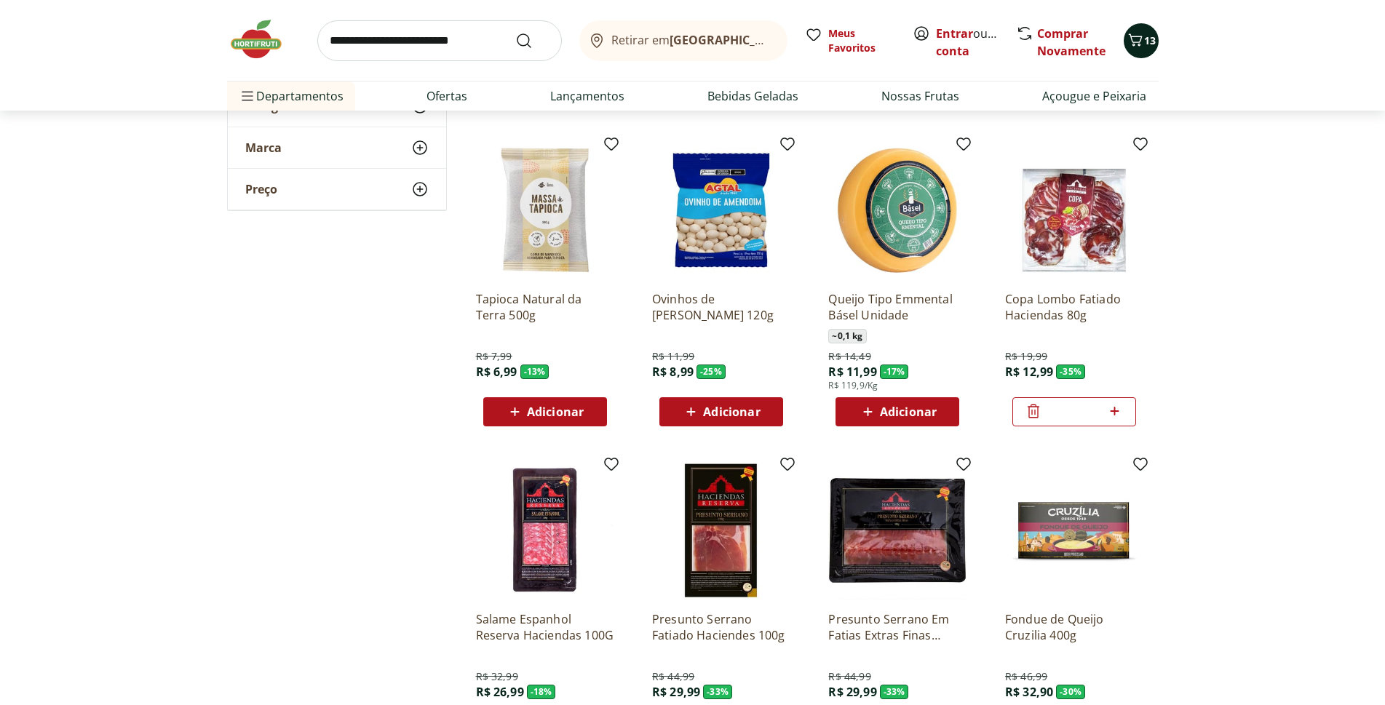
click at [1130, 33] on icon "Carrinho" at bounding box center [1135, 39] width 17 height 17
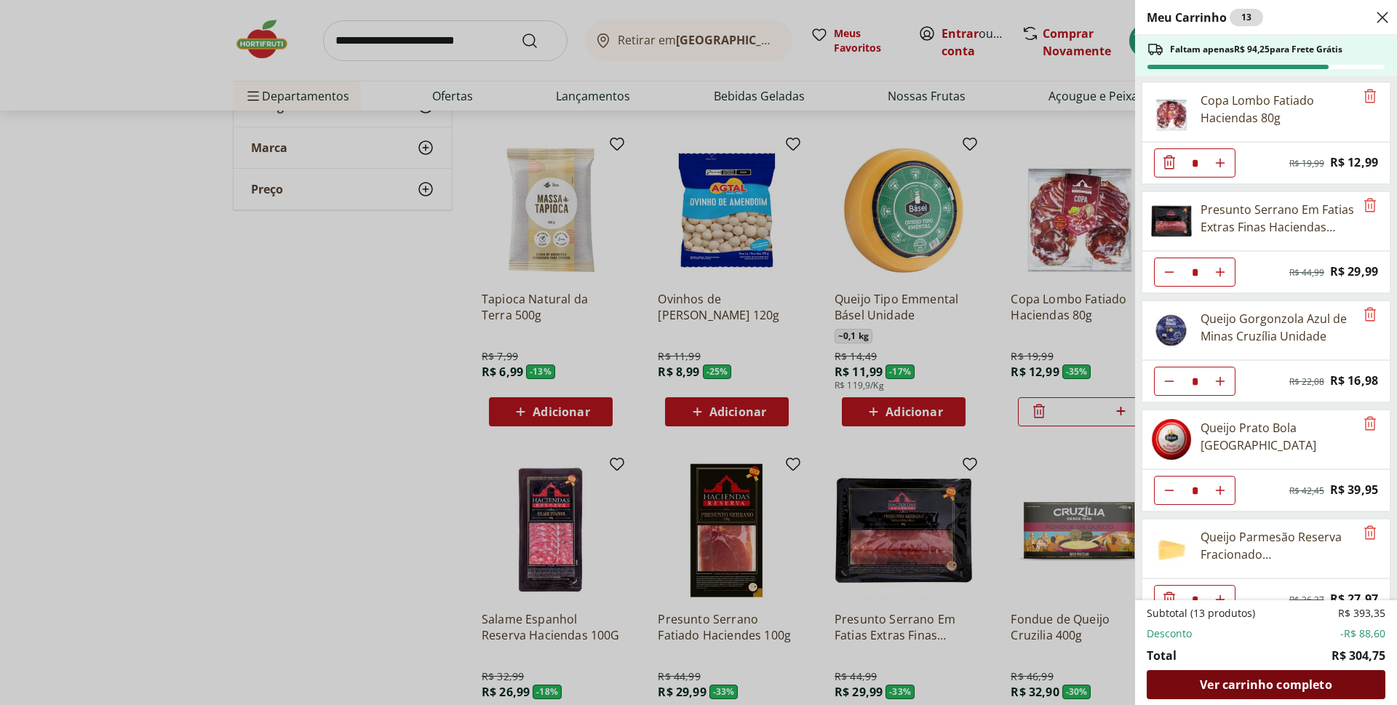
click at [1253, 689] on span "Ver carrinho completo" at bounding box center [1266, 685] width 132 height 12
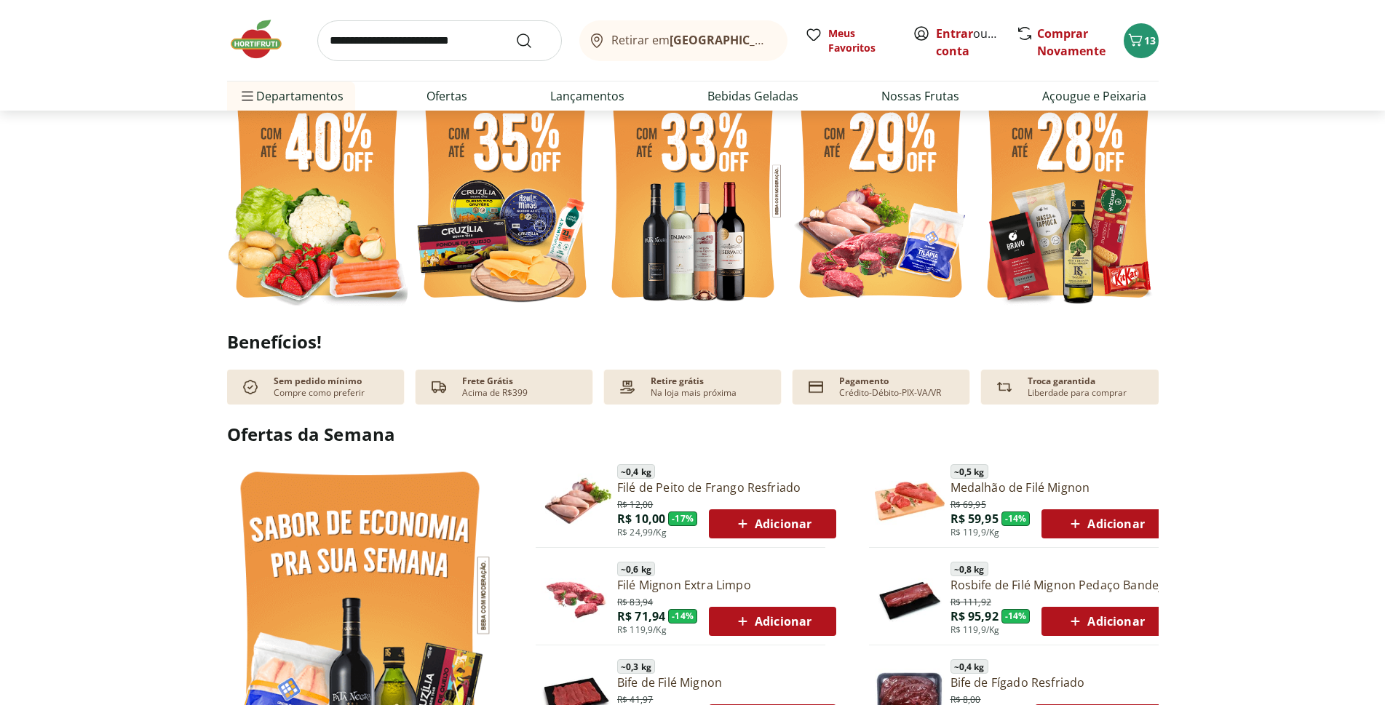
scroll to position [437, 0]
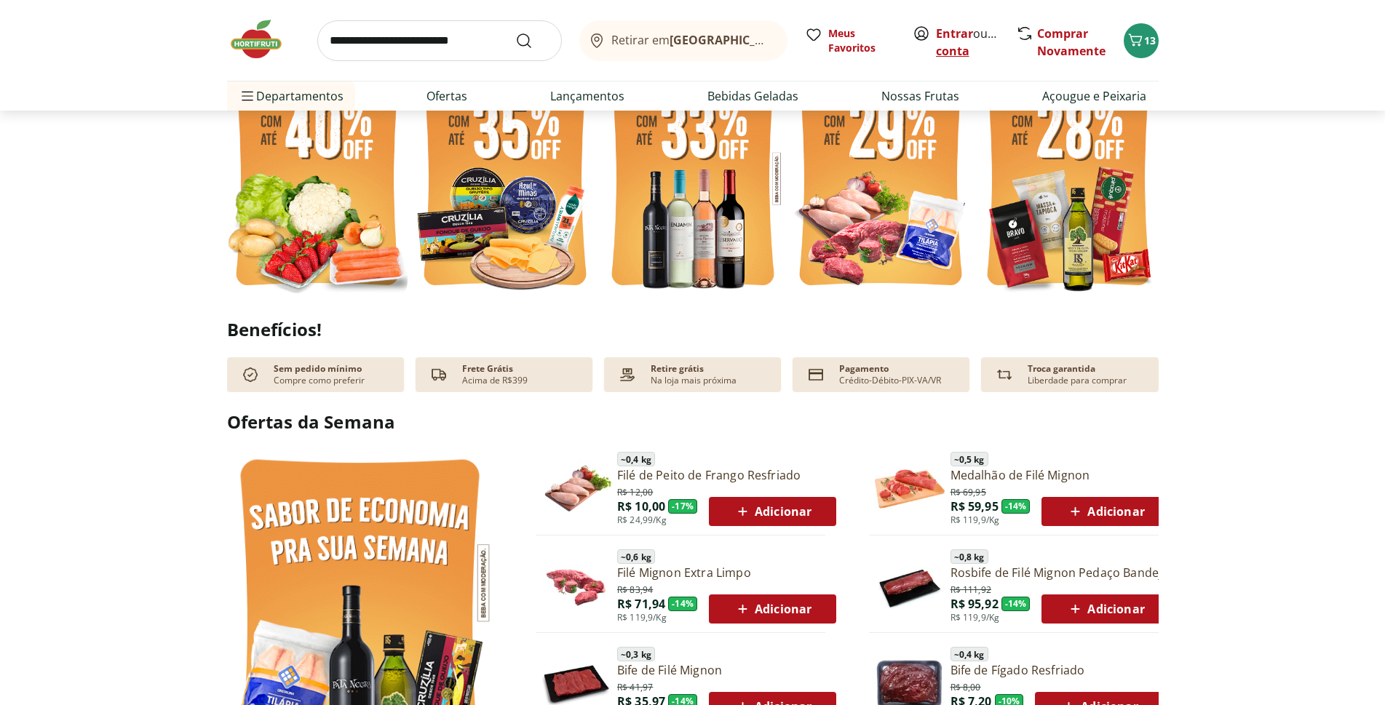
click at [951, 55] on link "Criar conta" at bounding box center [976, 41] width 80 height 33
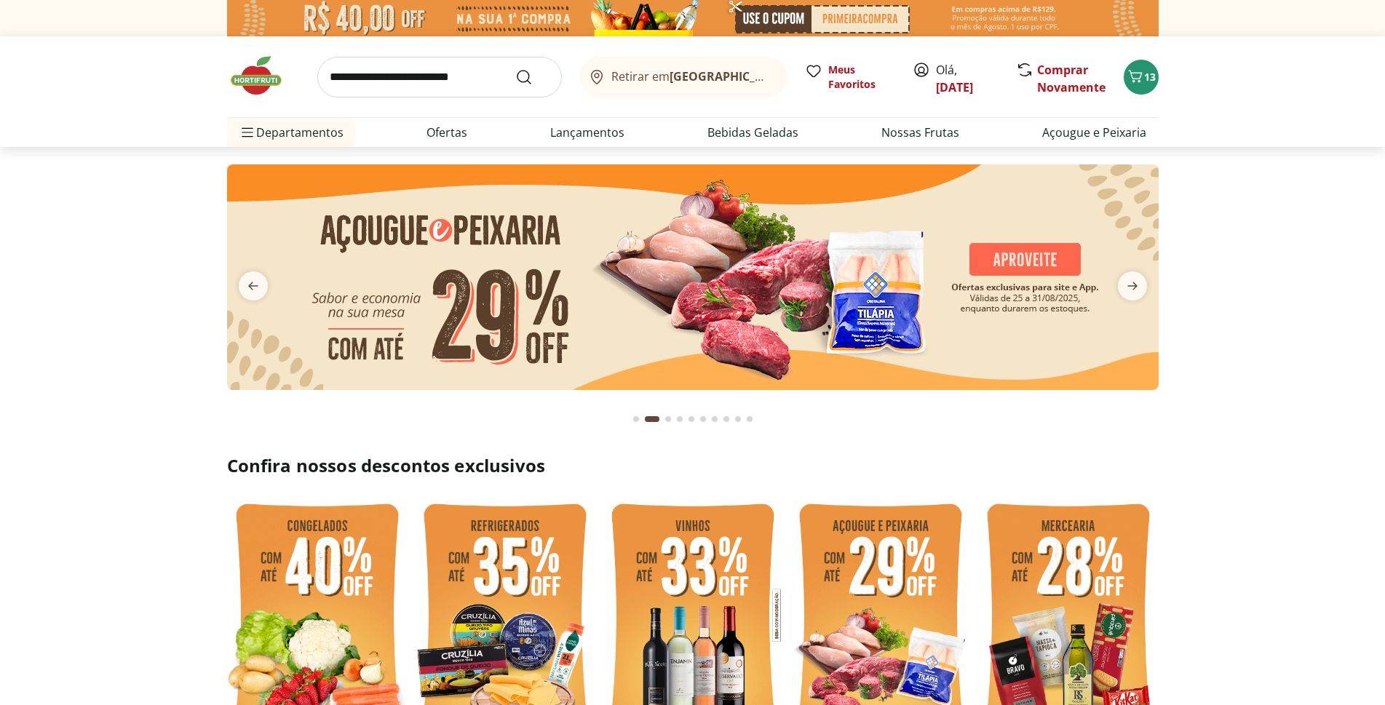
type input "*"
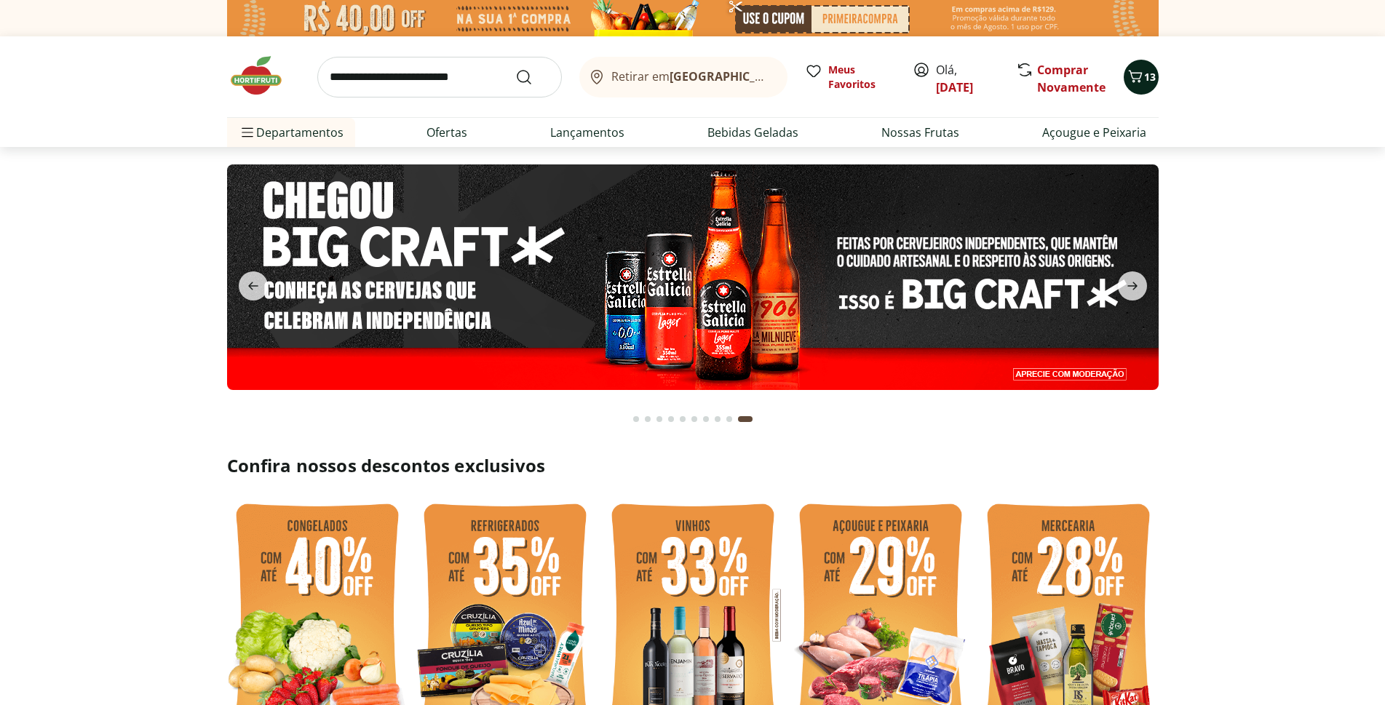
click at [1140, 84] on icon "Carrinho" at bounding box center [1135, 76] width 17 height 17
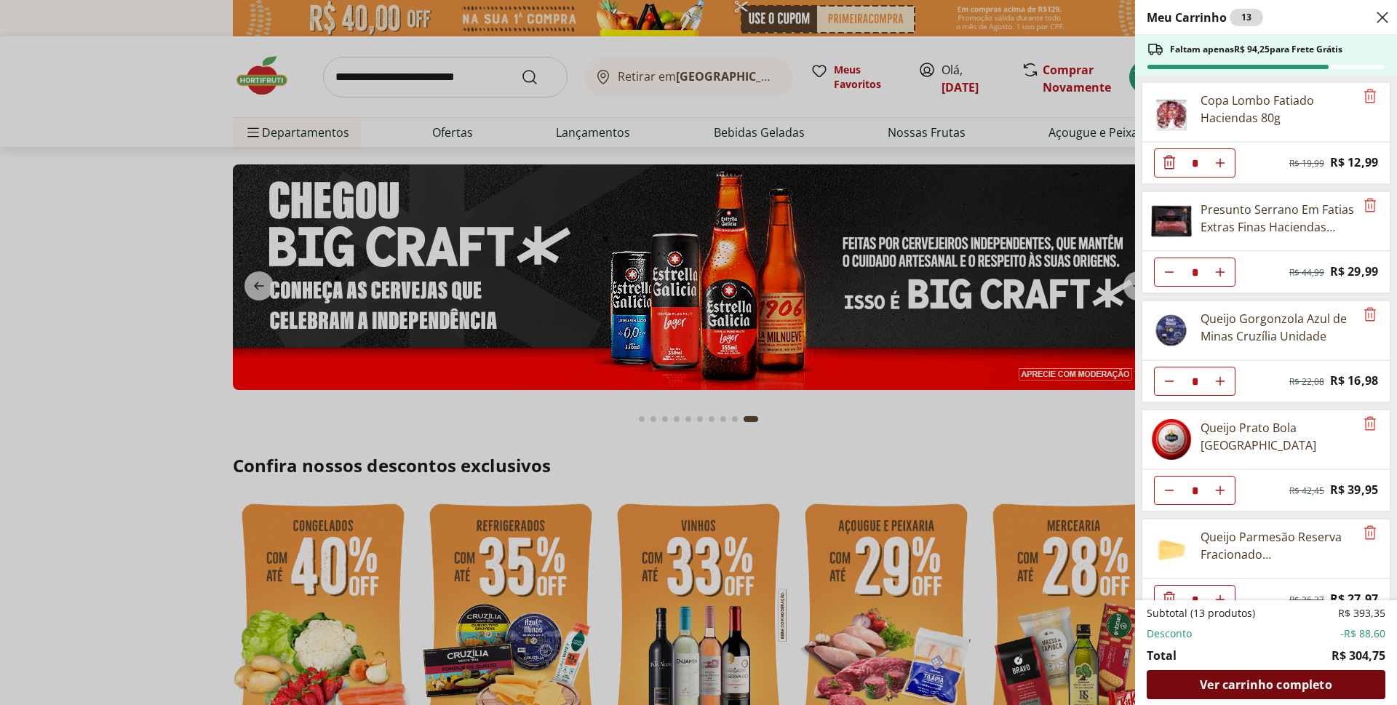
click at [1266, 688] on span "Ver carrinho completo" at bounding box center [1266, 685] width 132 height 12
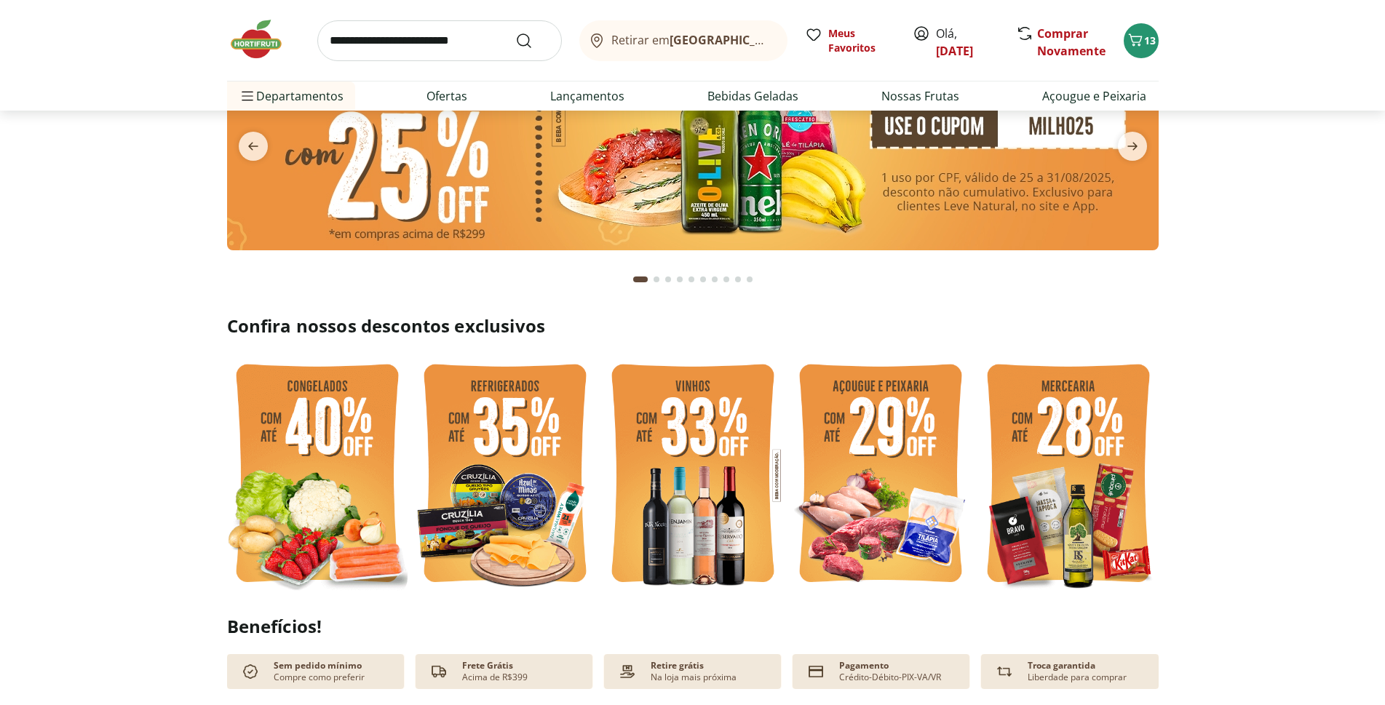
scroll to position [146, 0]
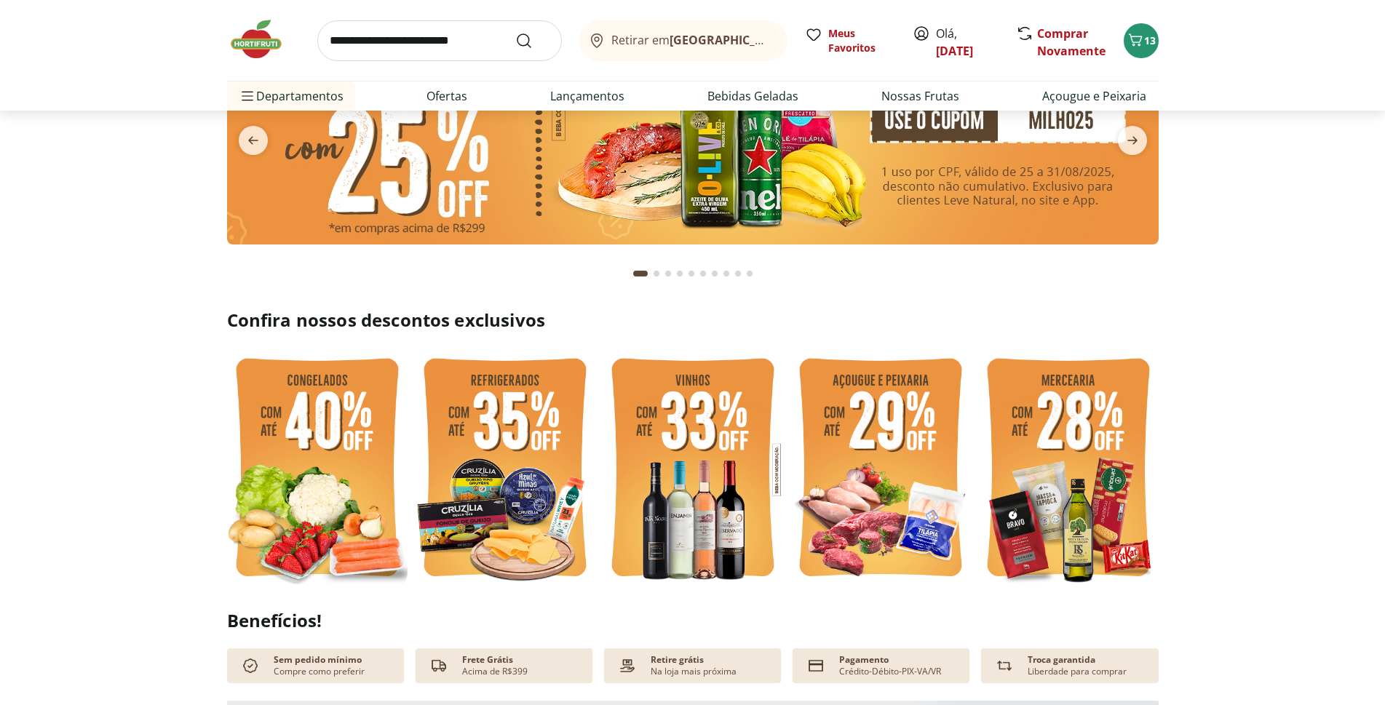
click at [301, 513] on img at bounding box center [317, 469] width 180 height 241
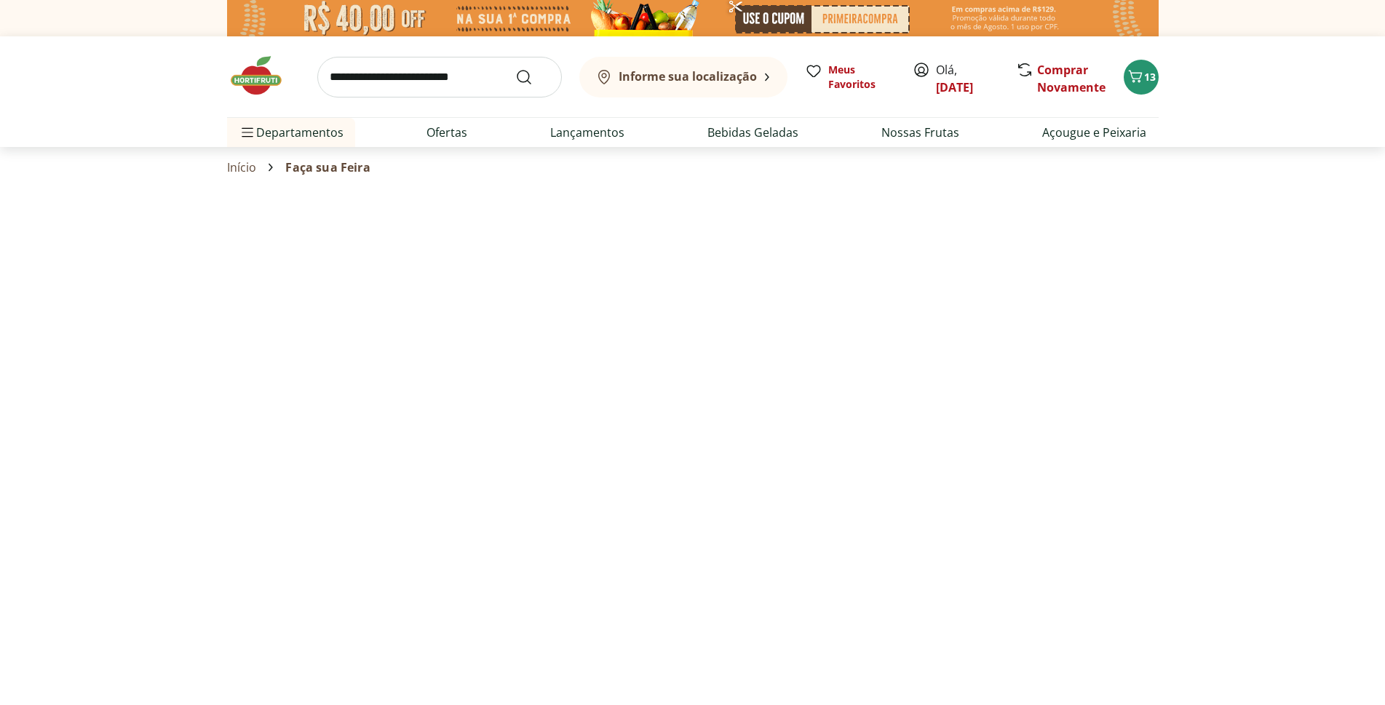
select select "**********"
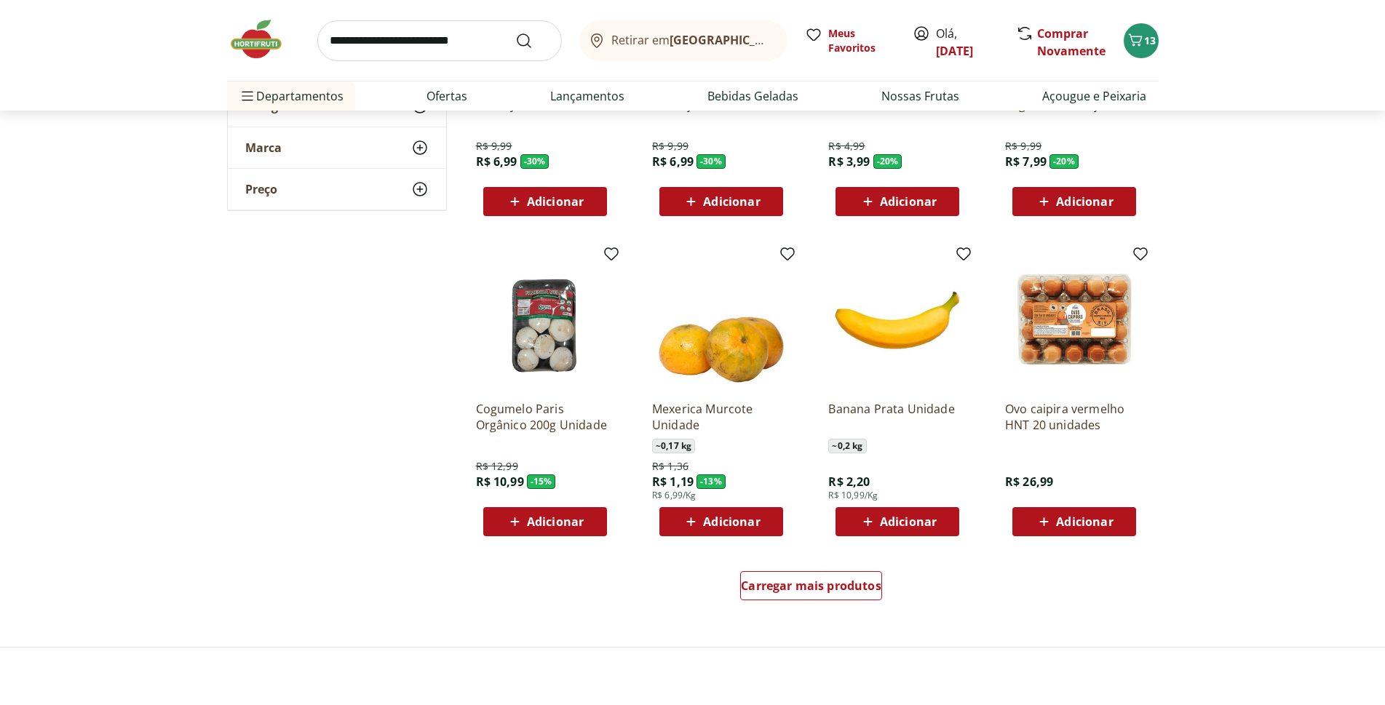
scroll to position [655, 0]
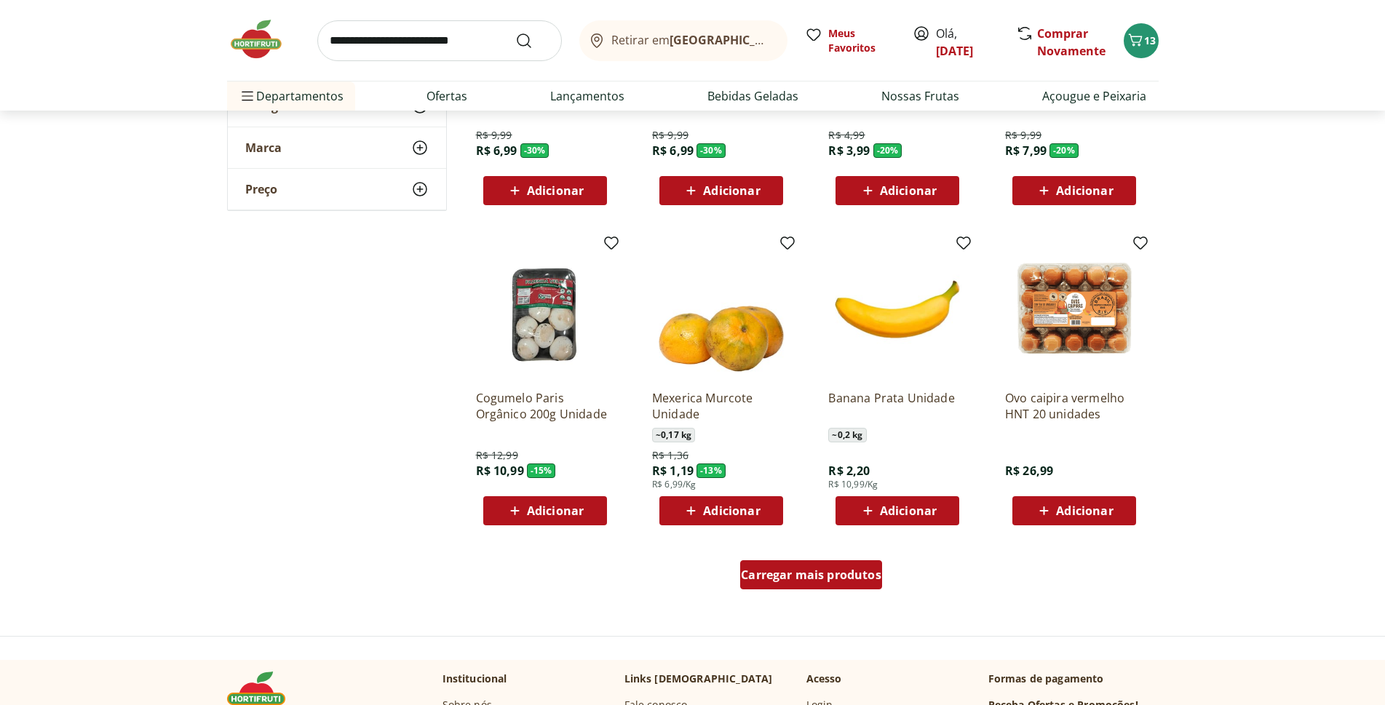
click at [807, 576] on span "Carregar mais produtos" at bounding box center [811, 575] width 140 height 12
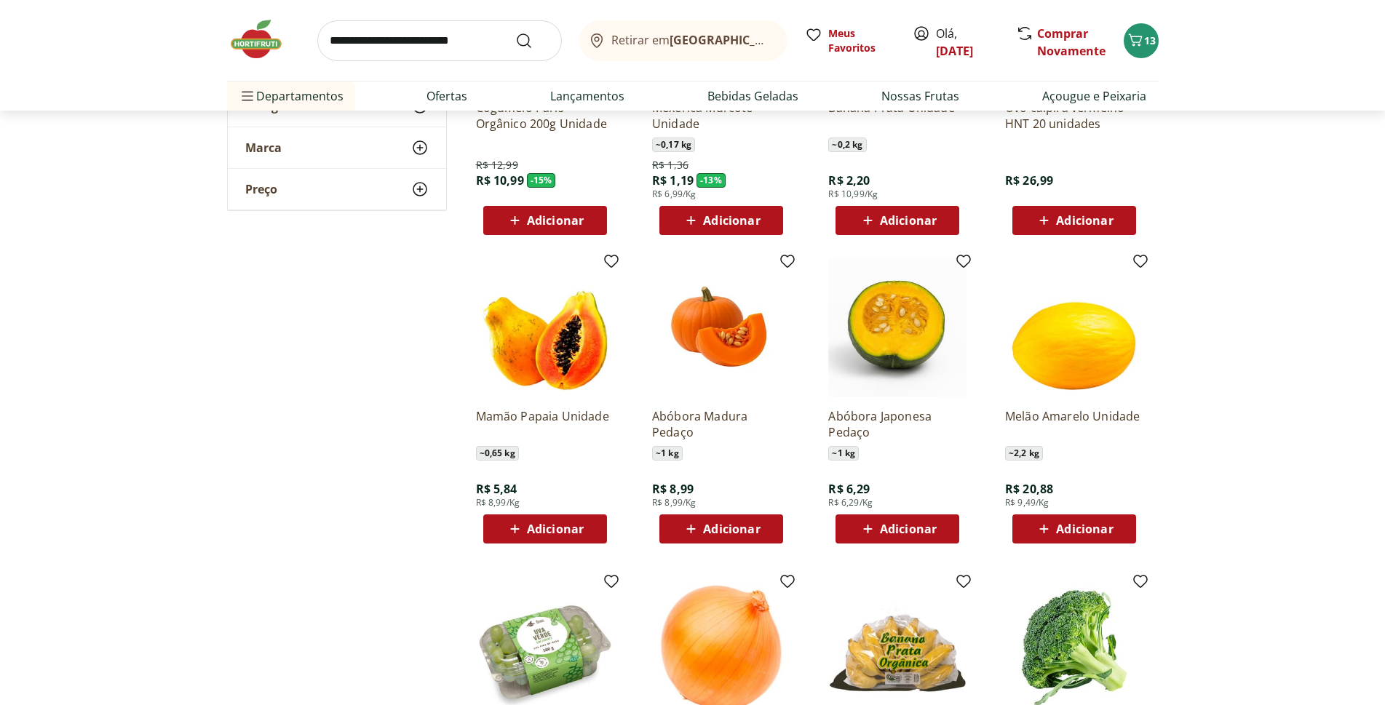
scroll to position [946, 0]
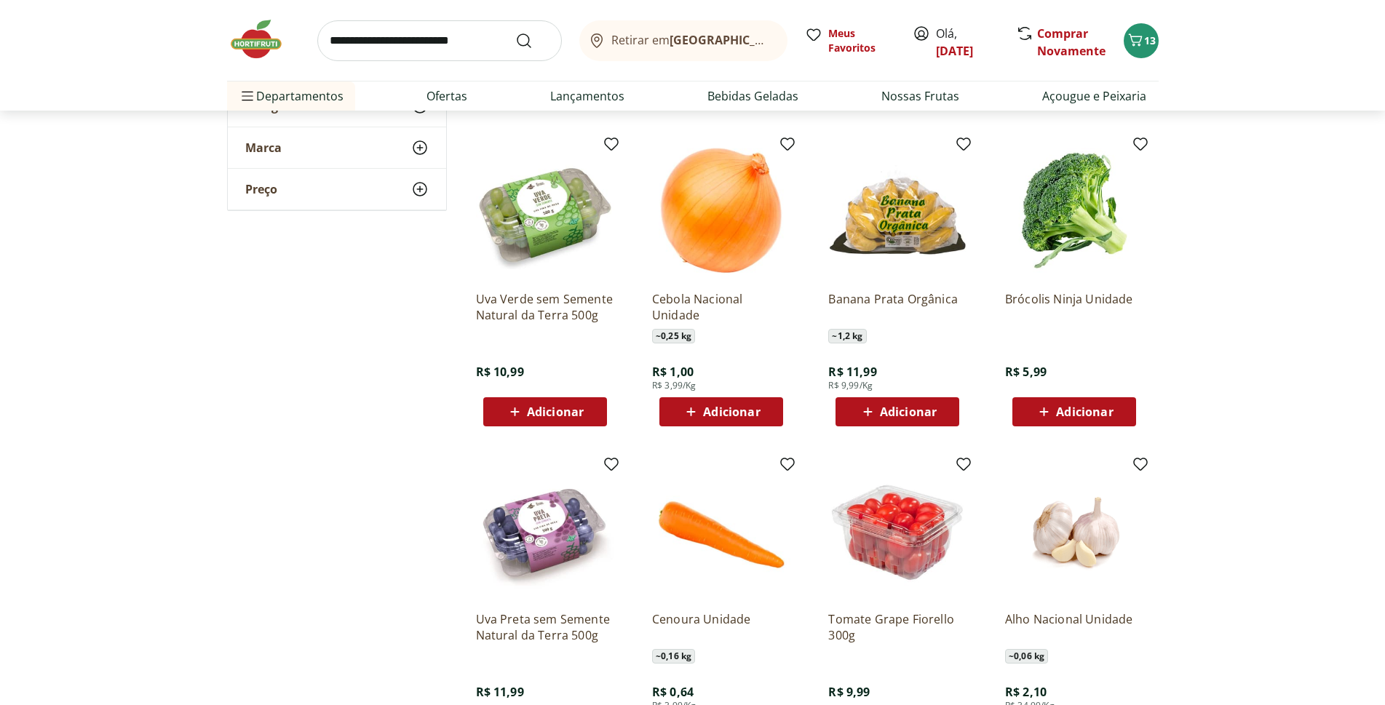
scroll to position [1674, 0]
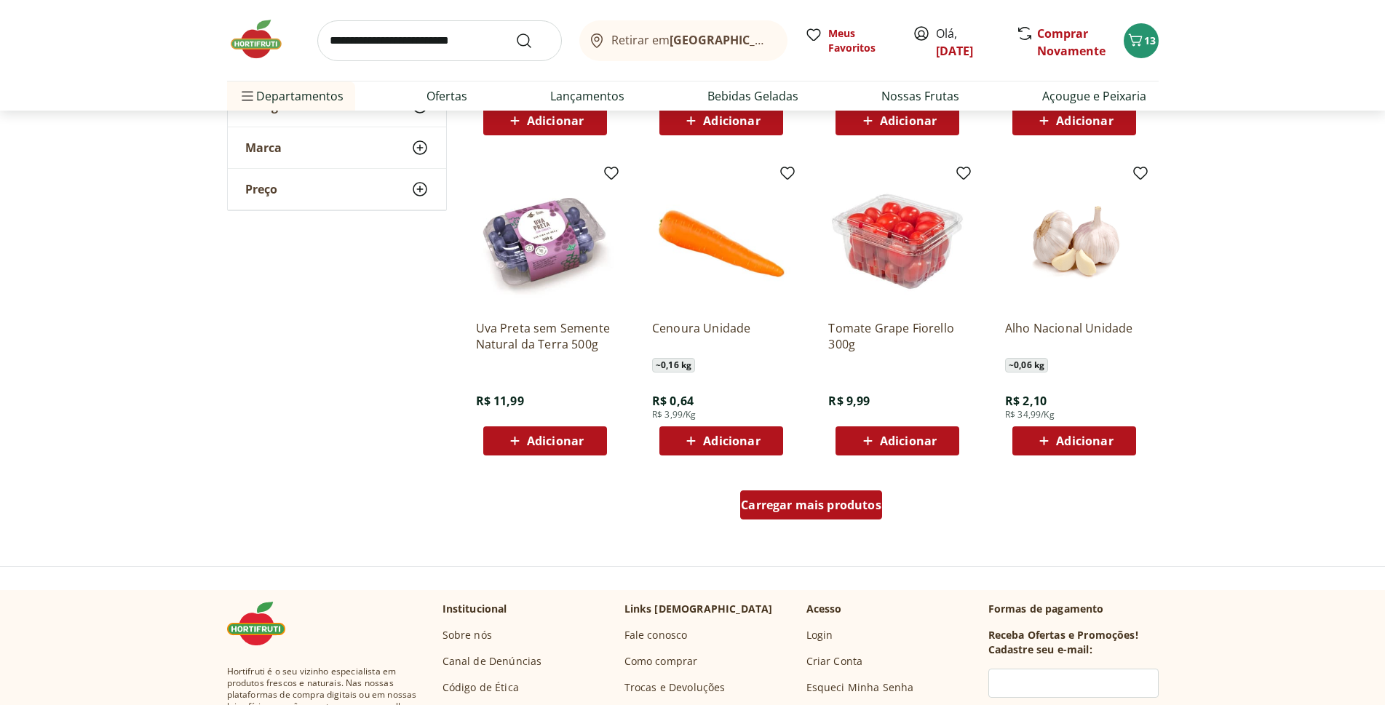
click at [800, 499] on span "Carregar mais produtos" at bounding box center [811, 505] width 140 height 12
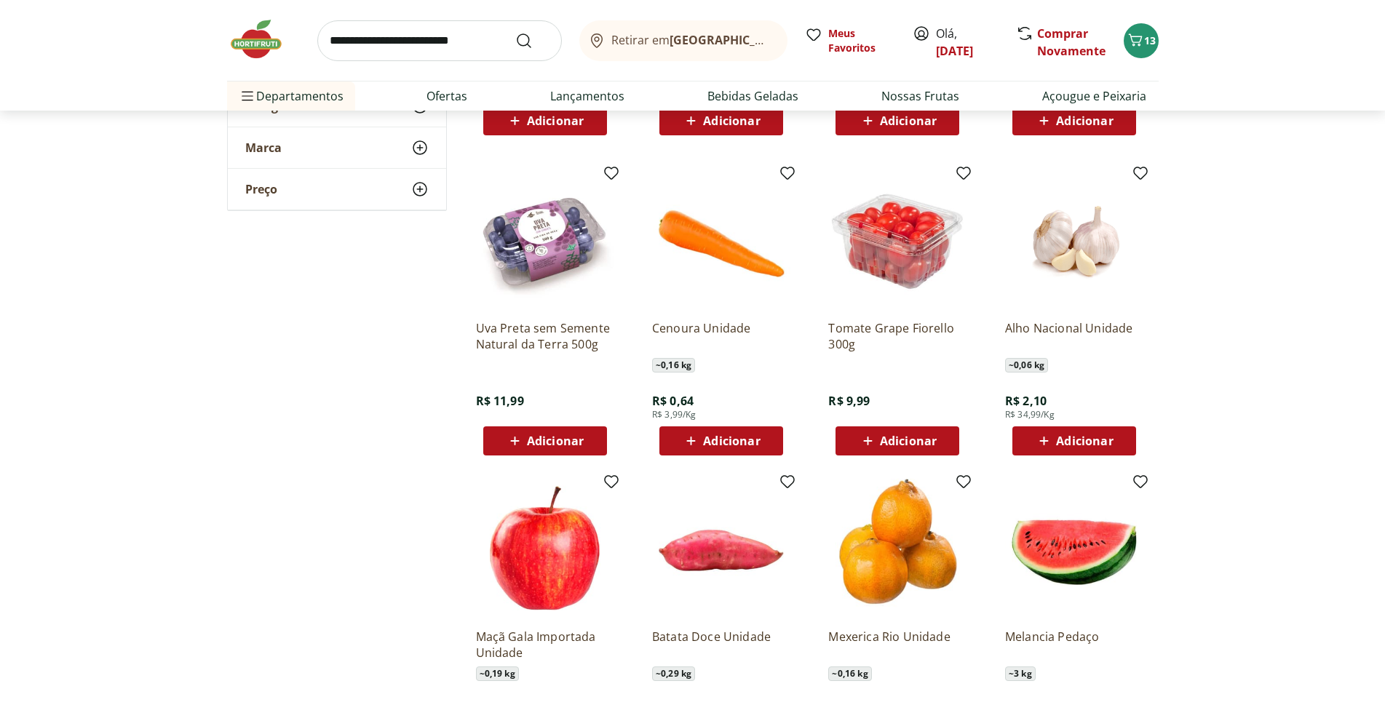
click at [873, 503] on img at bounding box center [897, 548] width 138 height 138
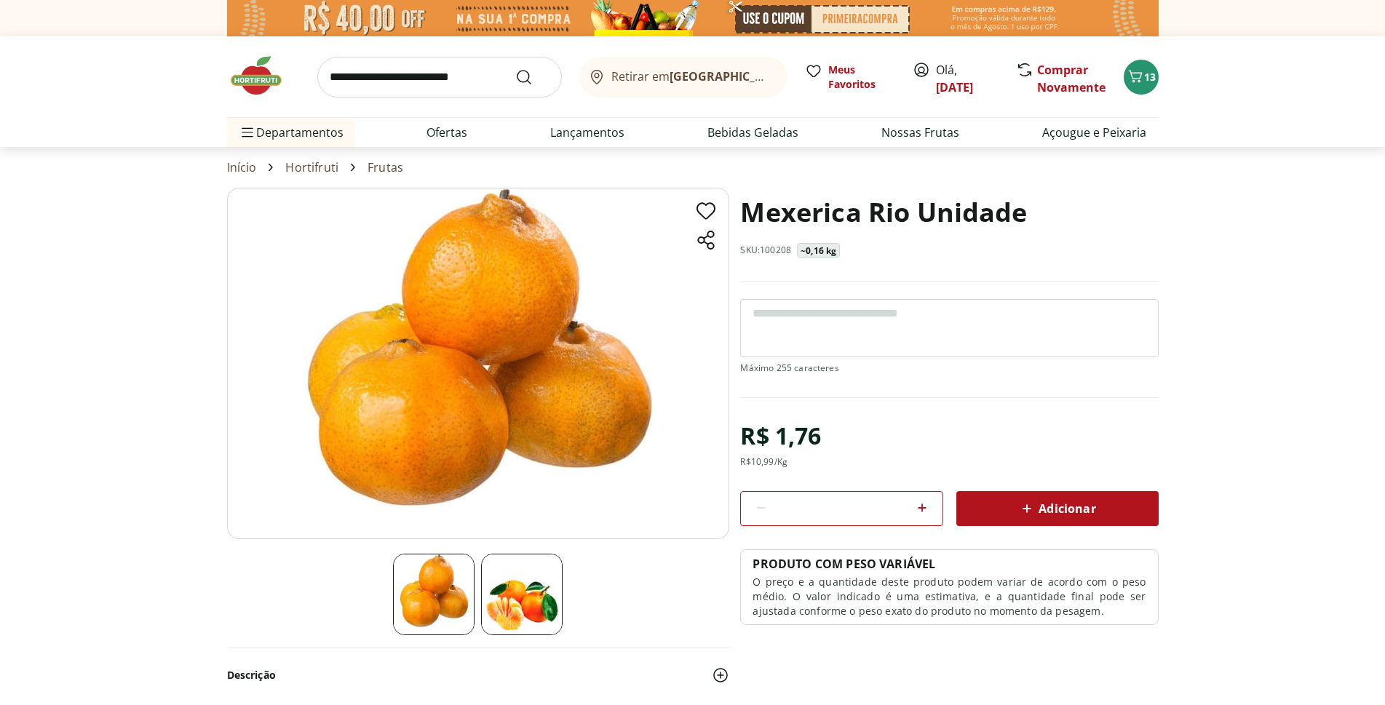
click at [87, 317] on section "Mexerica Rio Unidade SKU: 100208 ~0,16 kg R$ 1,76 R$ 10,99 /Kg * Adicionar PROD…" at bounding box center [692, 448] width 1385 height 520
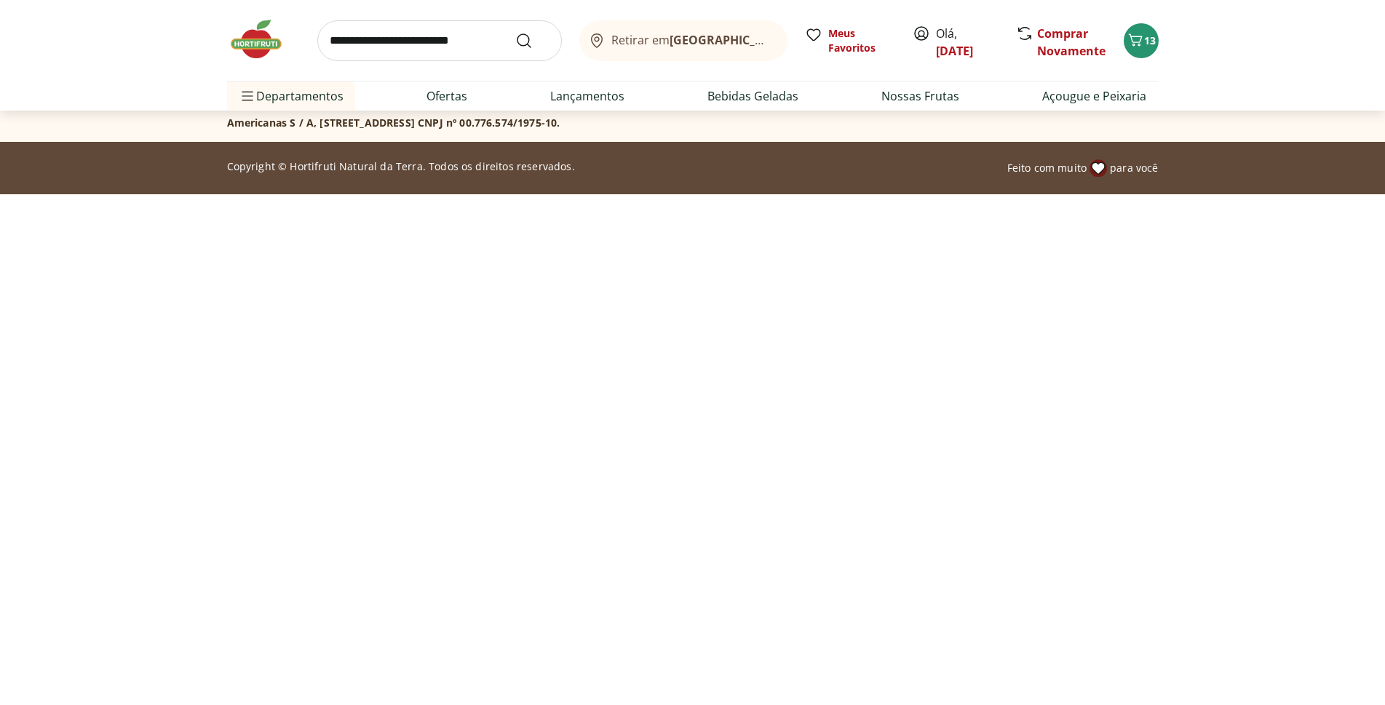
select select "**********"
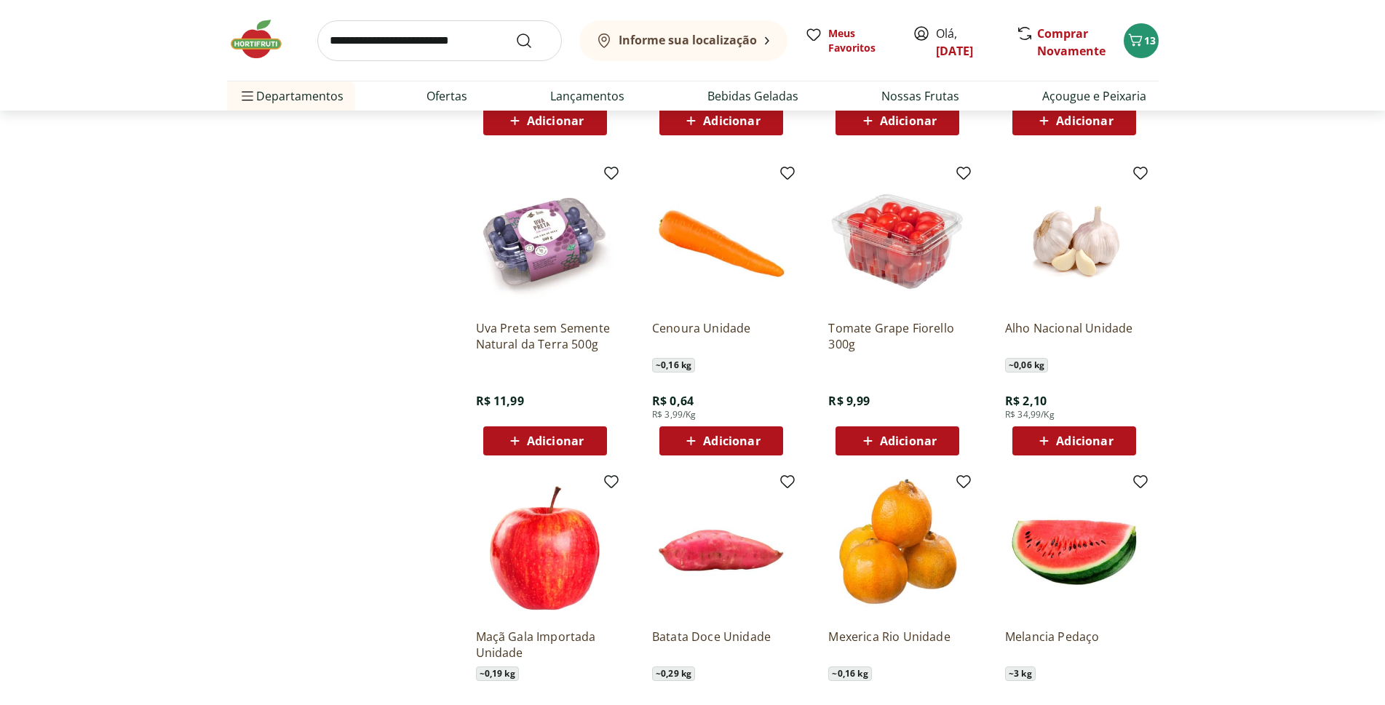
scroll to position [0, 0]
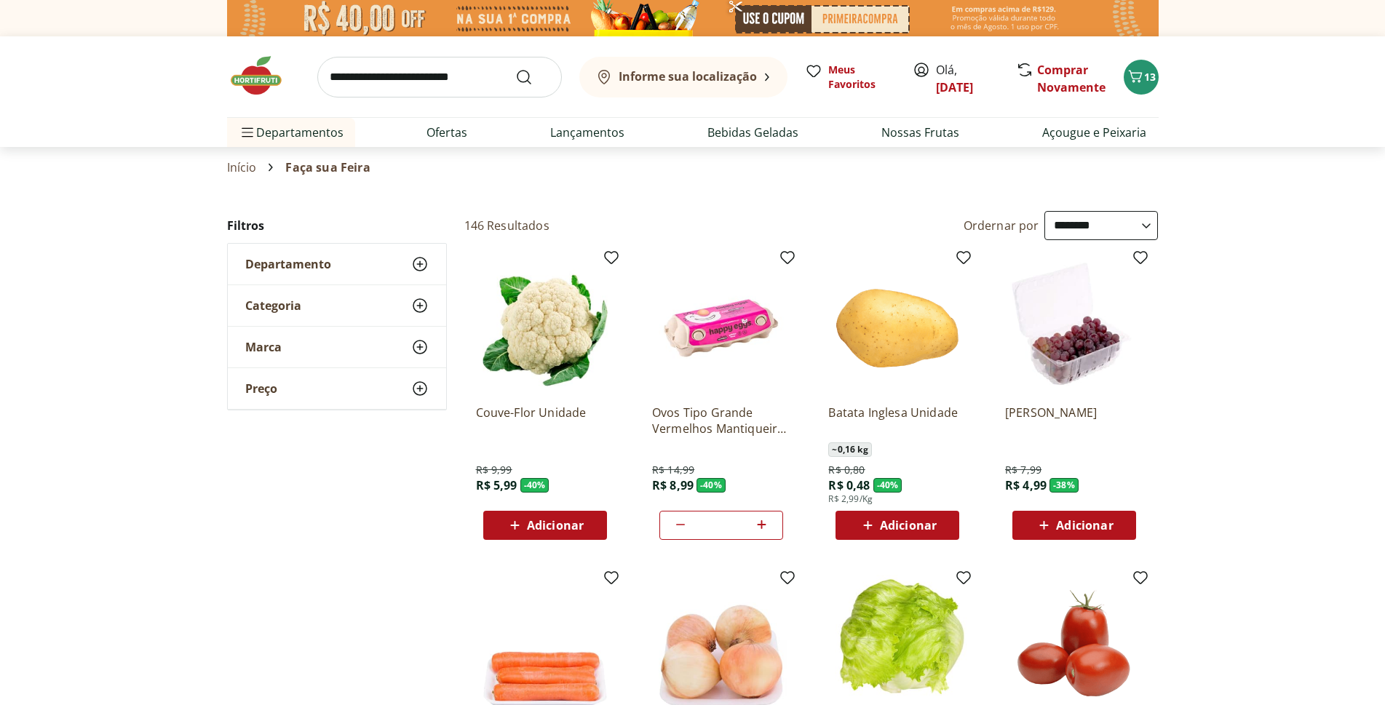
type input "*"
